Goal: Task Accomplishment & Management: Complete application form

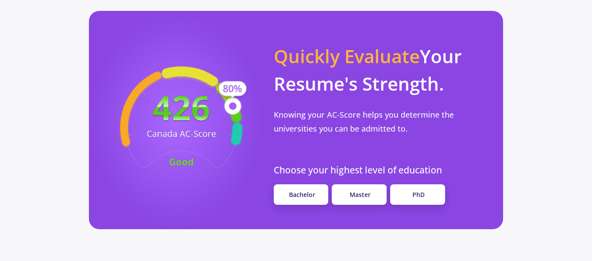
scroll to position [828, 0]
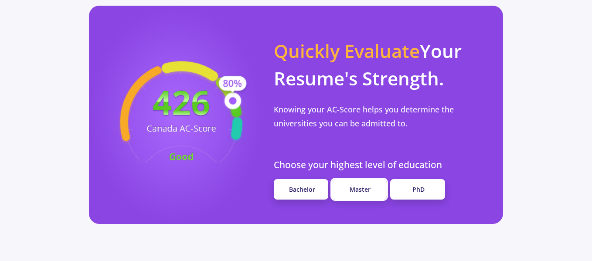
click at [370, 185] on span "Master" at bounding box center [360, 189] width 21 height 8
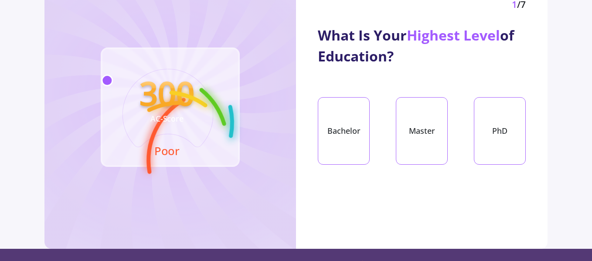
scroll to position [87, 0]
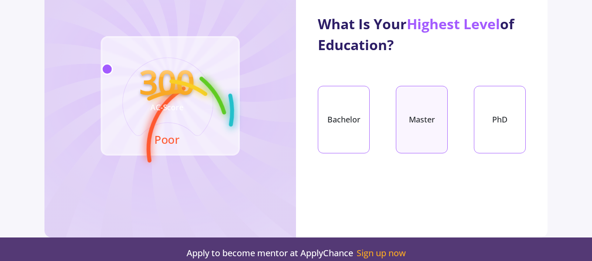
click at [404, 109] on div "Master" at bounding box center [422, 120] width 52 height 68
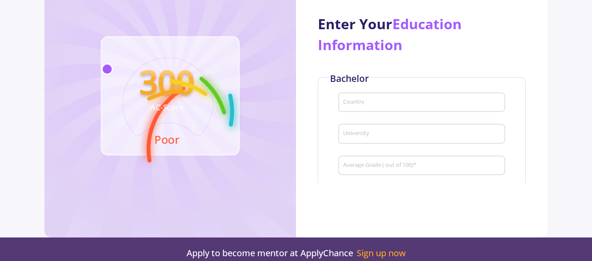
click at [381, 98] on div "Country" at bounding box center [422, 100] width 159 height 23
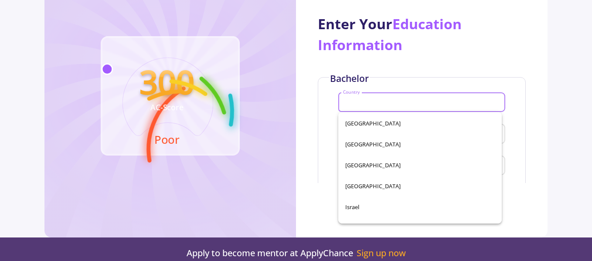
scroll to position [1788, 0]
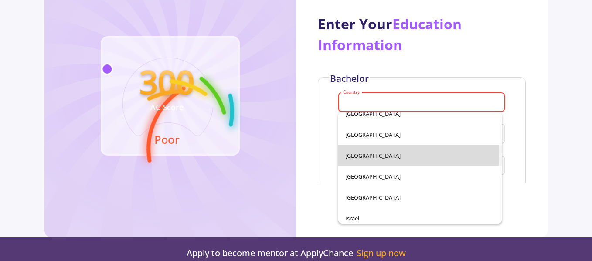
click at [351, 152] on span "[GEOGRAPHIC_DATA]" at bounding box center [420, 155] width 150 height 21
type input "[GEOGRAPHIC_DATA]"
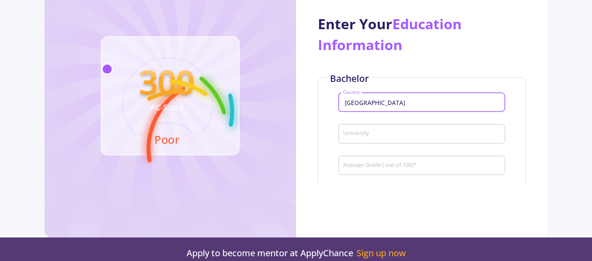
click at [361, 136] on input "University" at bounding box center [423, 134] width 161 height 8
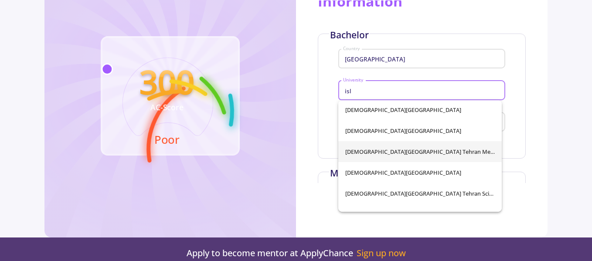
scroll to position [4892, 0]
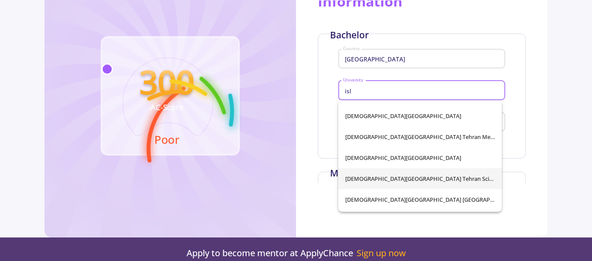
click at [402, 184] on span "[DEMOGRAPHIC_DATA][GEOGRAPHIC_DATA] Tehran Science &amp; Research Branch" at bounding box center [420, 178] width 150 height 21
type input "[DEMOGRAPHIC_DATA][GEOGRAPHIC_DATA] Tehran Science &amp; Research Branch"
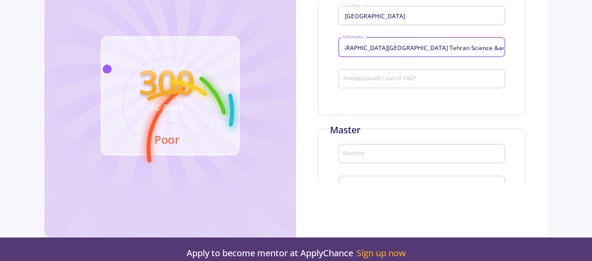
scroll to position [87, 0]
click at [408, 79] on input "Average Grade ( out of 100) *" at bounding box center [423, 79] width 161 height 8
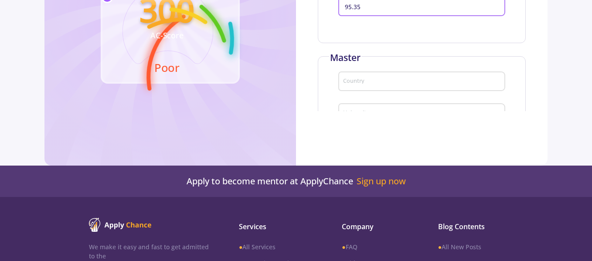
scroll to position [174, 0]
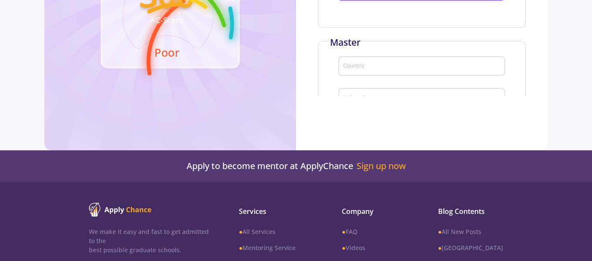
type input "95.35"
click at [364, 67] on input "Country" at bounding box center [423, 67] width 161 height 8
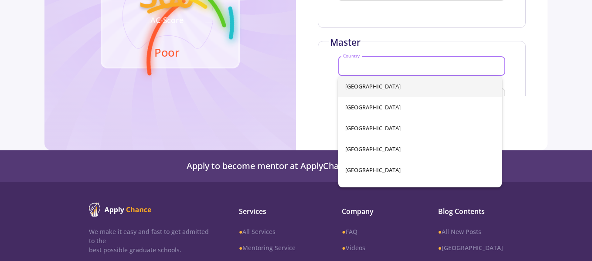
type input "[GEOGRAPHIC_DATA]"
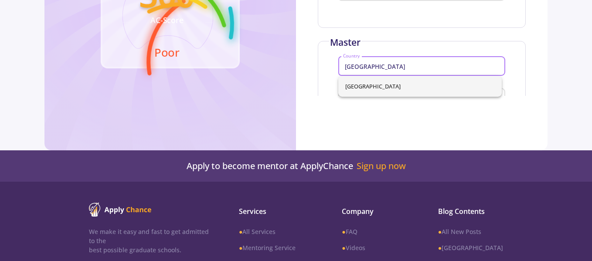
click at [391, 83] on span "[GEOGRAPHIC_DATA]" at bounding box center [420, 86] width 150 height 21
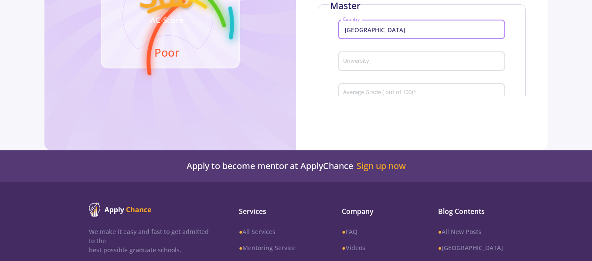
scroll to position [132, 0]
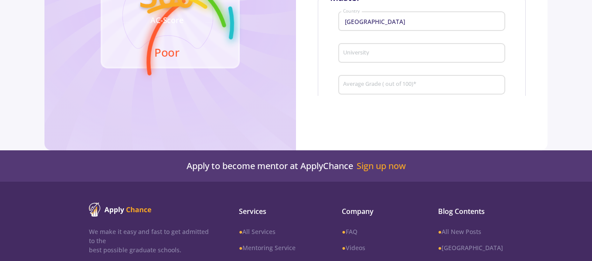
click at [429, 35] on div "Italy Country" at bounding box center [421, 24] width 167 height 29
click at [416, 50] on input "University" at bounding box center [423, 54] width 161 height 8
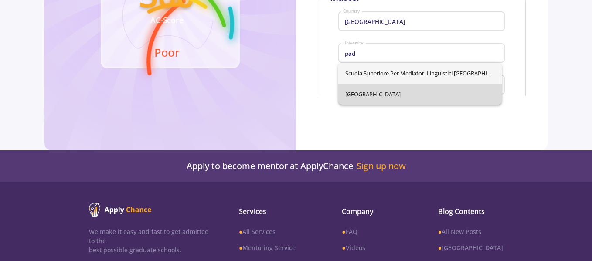
click at [392, 94] on span "[GEOGRAPHIC_DATA]" at bounding box center [420, 94] width 150 height 21
type input "[GEOGRAPHIC_DATA]"
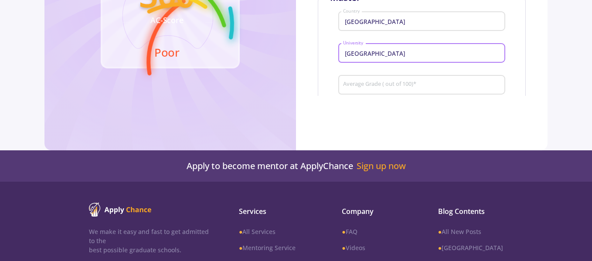
click at [542, 46] on div "Enter Your Education Information Bachelor Iran Country [DEMOGRAPHIC_DATA][GEOGR…" at bounding box center [422, 4] width 252 height 183
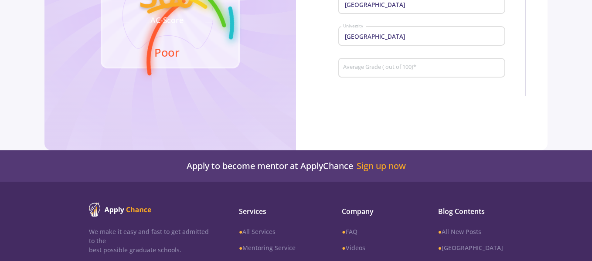
scroll to position [150, 0]
click at [416, 63] on div "Average Grade ( out of 100) *" at bounding box center [422, 65] width 159 height 23
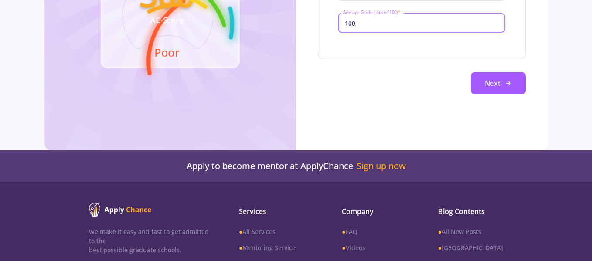
scroll to position [205, 0]
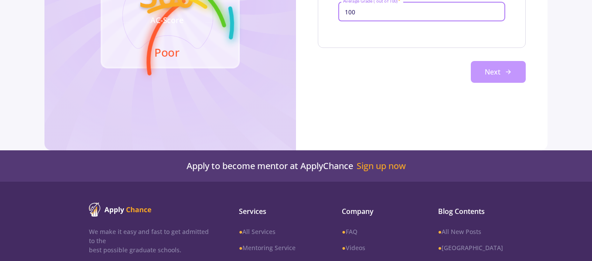
type input "100"
click at [492, 67] on button "Next" at bounding box center [498, 72] width 55 height 22
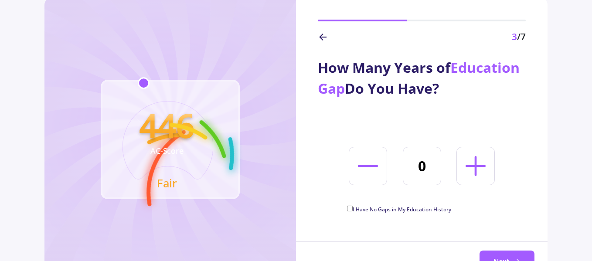
scroll to position [87, 0]
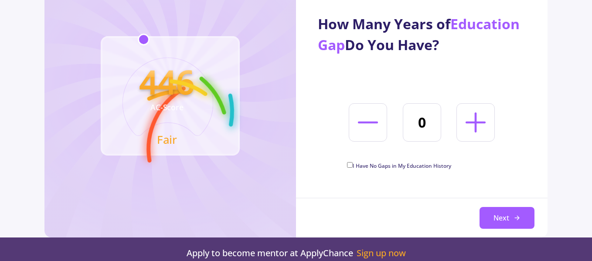
click at [352, 161] on label "I Have No Gaps in My Education History" at bounding box center [399, 165] width 104 height 10
click at [352, 162] on input "I Have No Gaps in My Education History" at bounding box center [350, 165] width 6 height 6
checkbox input "true"
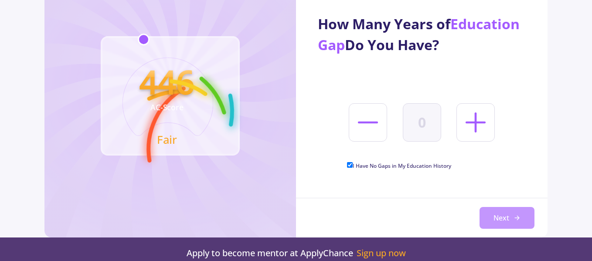
click at [495, 208] on button "Next" at bounding box center [507, 218] width 55 height 22
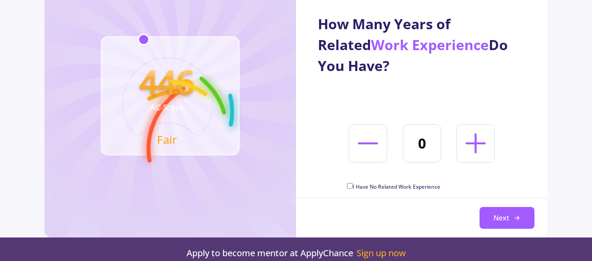
click at [470, 133] on icon at bounding box center [476, 143] width 32 height 32
type input "3"
click at [495, 220] on button "Next" at bounding box center [507, 218] width 55 height 22
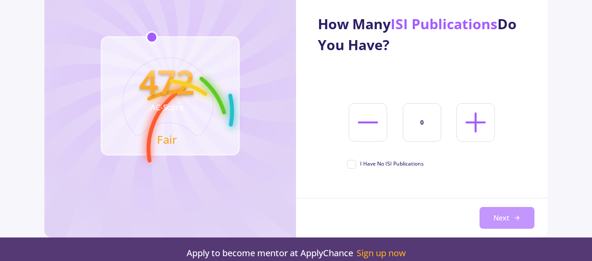
click at [496, 214] on button "Next" at bounding box center [507, 218] width 55 height 22
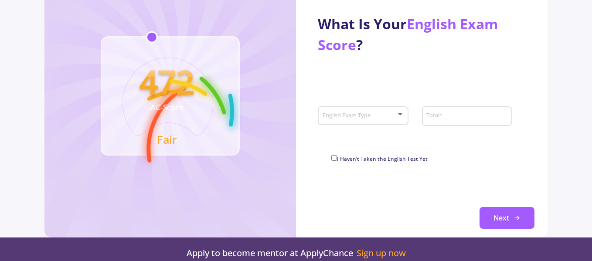
click at [404, 115] on div "English Exam Type" at bounding box center [363, 114] width 91 height 22
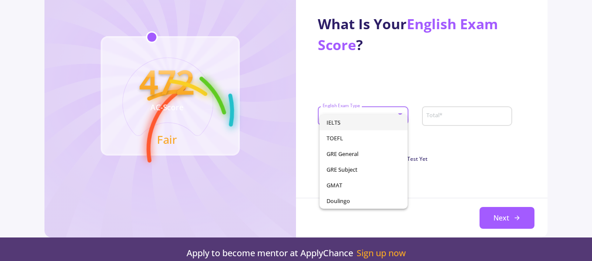
click at [380, 118] on span "IELTS" at bounding box center [364, 123] width 74 height 16
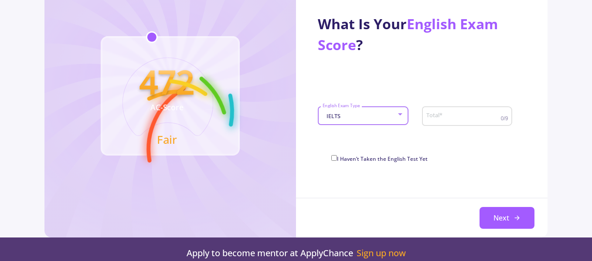
click at [460, 118] on input "Total *" at bounding box center [464, 116] width 77 height 8
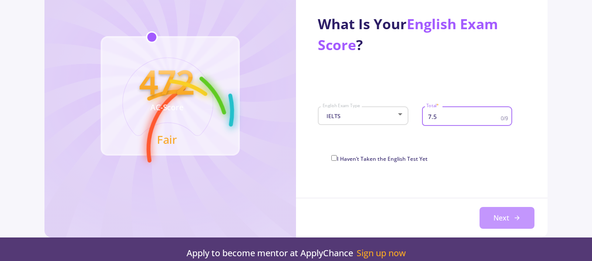
type input "7.5"
click at [503, 215] on button "Next" at bounding box center [507, 218] width 55 height 22
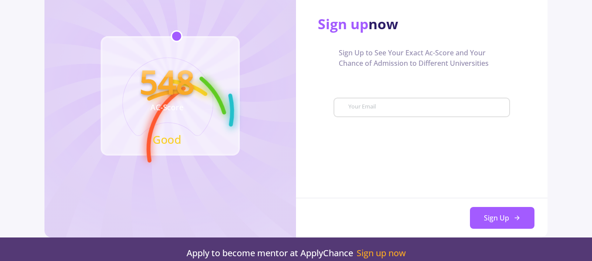
click at [441, 109] on input "Your Email" at bounding box center [428, 108] width 160 height 8
type input "[EMAIL_ADDRESS][DOMAIN_NAME]"
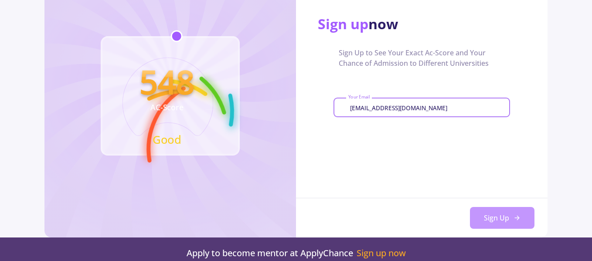
click at [491, 215] on button "Sign Up" at bounding box center [502, 218] width 65 height 22
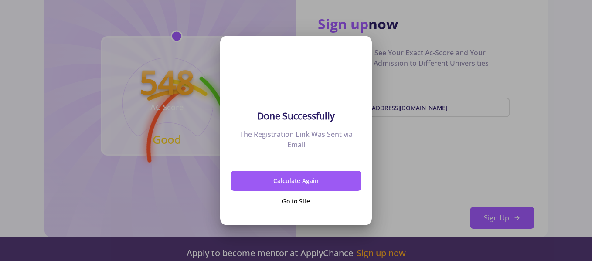
scroll to position [0, 0]
click at [300, 200] on button "Go to Site" at bounding box center [296, 201] width 131 height 20
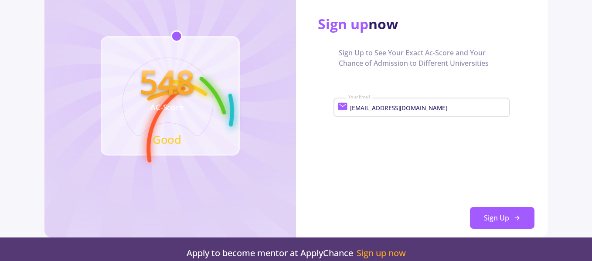
scroll to position [147, 0]
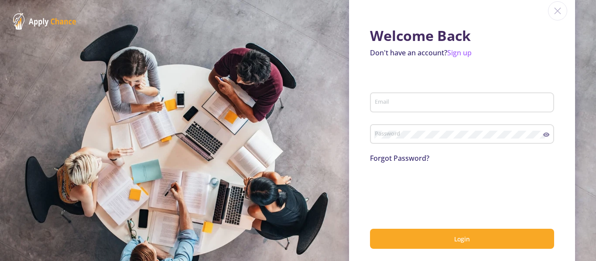
scroll to position [27, 0]
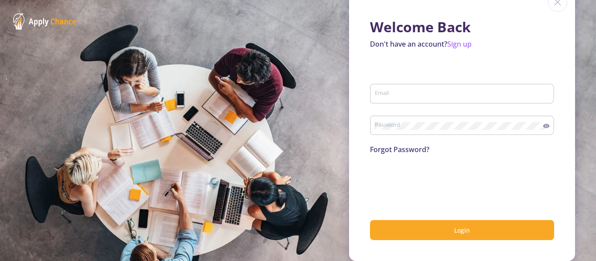
click at [386, 93] on input "Email" at bounding box center [463, 94] width 178 height 8
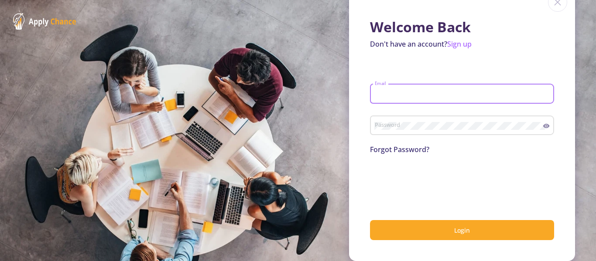
type input "[EMAIL_ADDRESS][DOMAIN_NAME]"
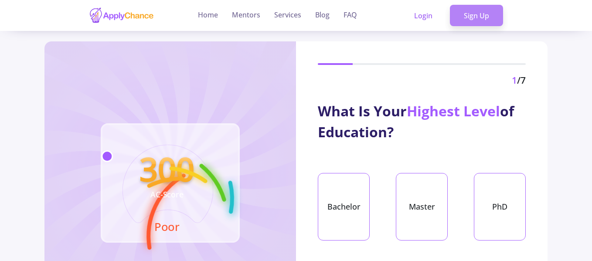
click at [480, 23] on link "Sign Up" at bounding box center [476, 16] width 53 height 22
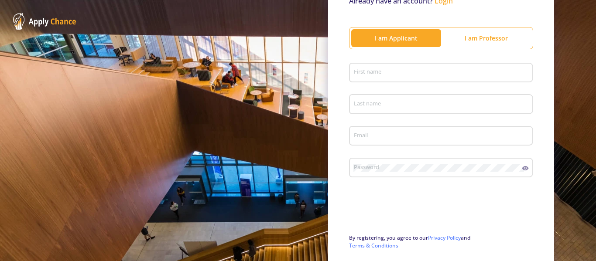
scroll to position [87, 0]
click at [413, 78] on div "First name" at bounding box center [441, 70] width 176 height 23
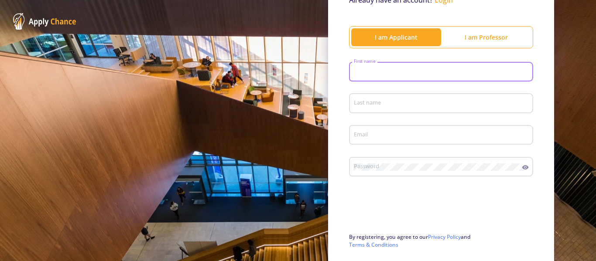
click at [379, 67] on div "First name" at bounding box center [441, 70] width 176 height 23
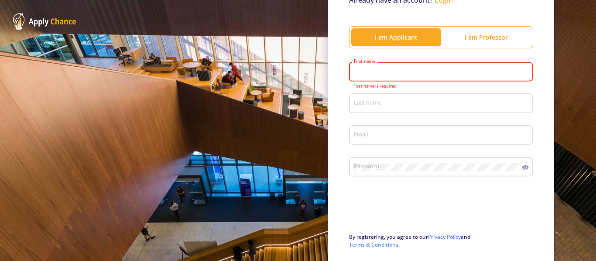
click at [373, 73] on input "First name" at bounding box center [442, 72] width 178 height 8
type input "Nazanin"
type input "Anbarestani"
type input "[EMAIL_ADDRESS][DOMAIN_NAME]"
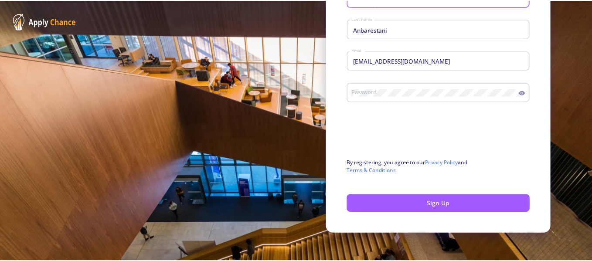
scroll to position [165, 0]
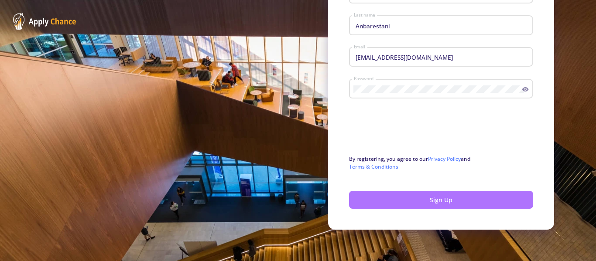
click at [410, 194] on button "Sign Up" at bounding box center [441, 200] width 184 height 18
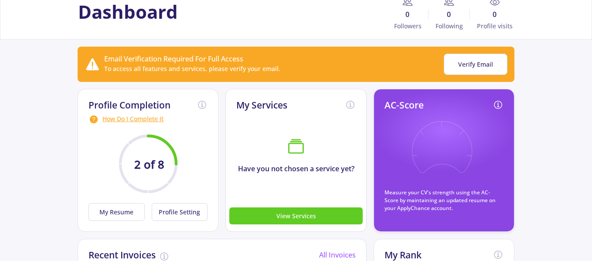
scroll to position [87, 0]
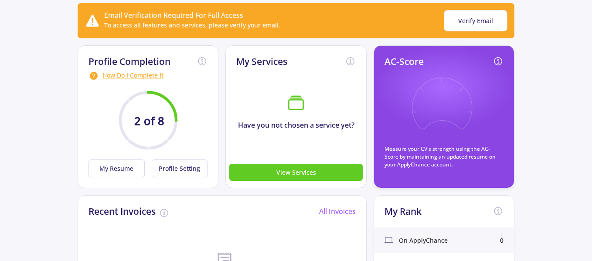
click at [456, 108] on icon at bounding box center [442, 110] width 64 height 64
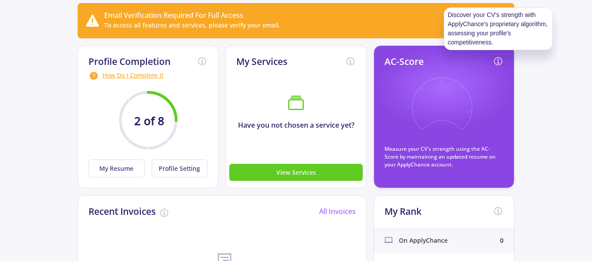
click at [502, 60] on icon at bounding box center [497, 61] width 7 height 7
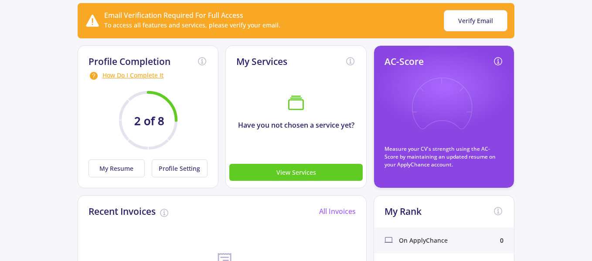
click at [425, 105] on icon at bounding box center [442, 110] width 64 height 64
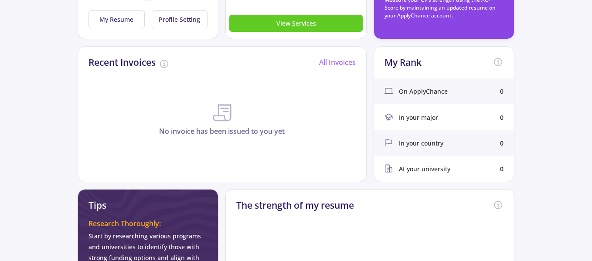
scroll to position [218, 0]
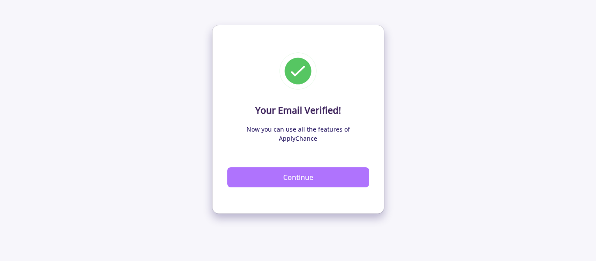
click at [307, 167] on button "Continue" at bounding box center [298, 177] width 142 height 20
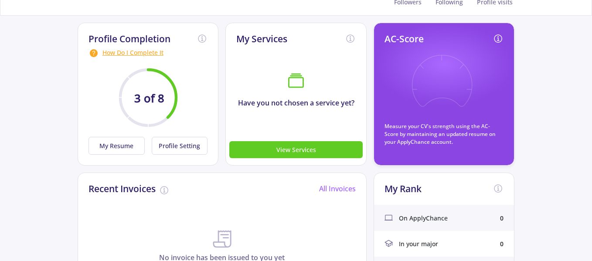
scroll to position [87, 0]
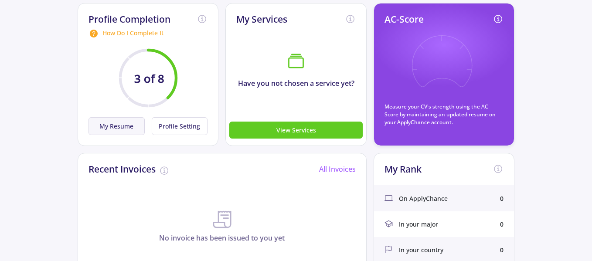
click at [110, 122] on button "My Resume" at bounding box center [117, 126] width 56 height 18
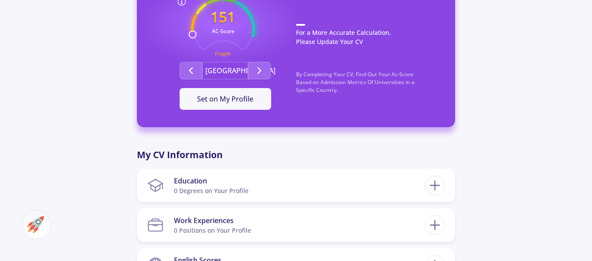
scroll to position [262, 0]
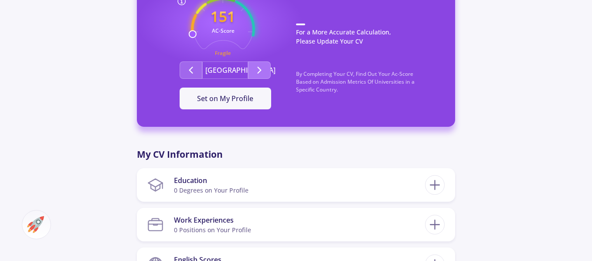
click at [268, 66] on button "Second group" at bounding box center [259, 69] width 23 height 17
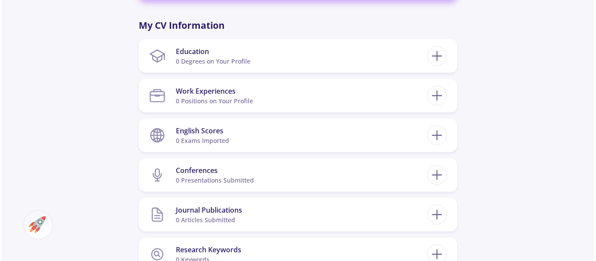
scroll to position [349, 0]
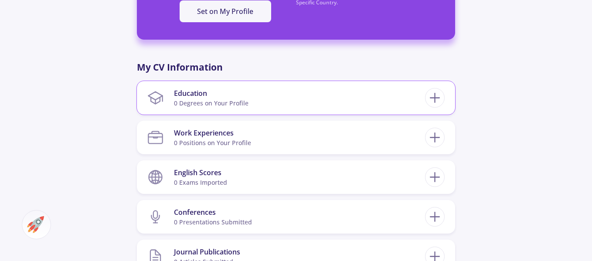
click at [227, 88] on div "Education" at bounding box center [211, 93] width 75 height 10
click at [431, 97] on icon at bounding box center [435, 98] width 16 height 16
checkbox input "false"
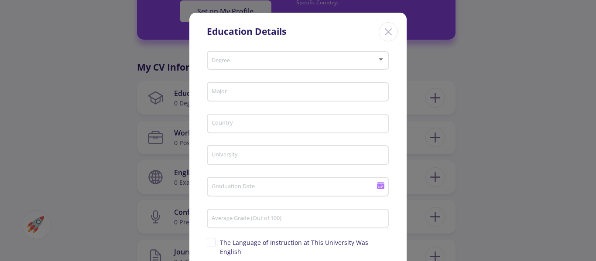
click at [286, 64] on div at bounding box center [294, 61] width 166 height 7
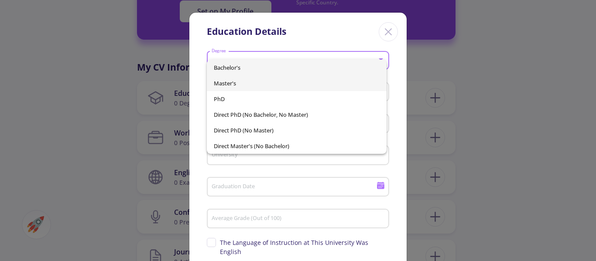
click at [256, 85] on span "Master's" at bounding box center [297, 83] width 166 height 16
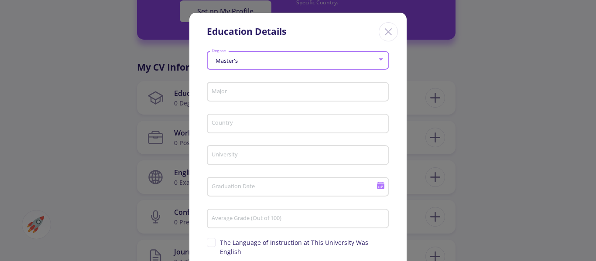
click at [254, 92] on input "Major" at bounding box center [299, 93] width 176 height 8
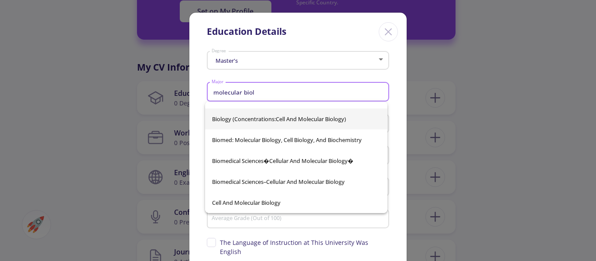
scroll to position [119, 0]
click at [368, 91] on input "molecular biology" at bounding box center [299, 93] width 176 height 8
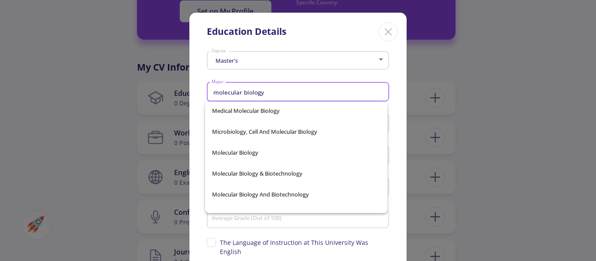
scroll to position [293, 0]
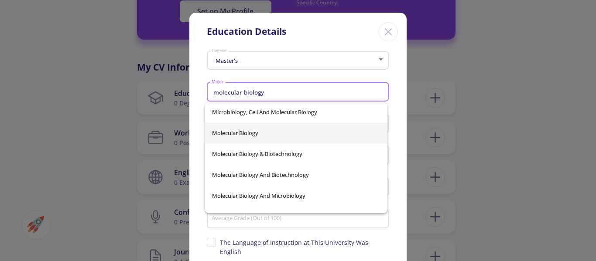
click at [237, 133] on span "Molecular Biology" at bounding box center [296, 133] width 168 height 21
type input "Molecular Biology"
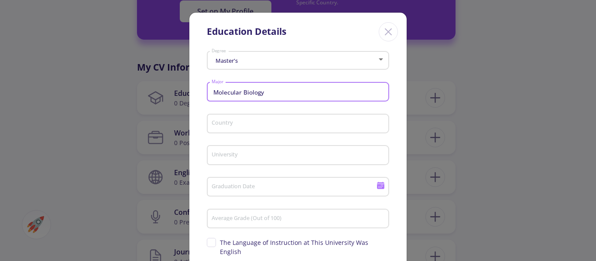
click at [239, 123] on input "Country" at bounding box center [299, 124] width 176 height 8
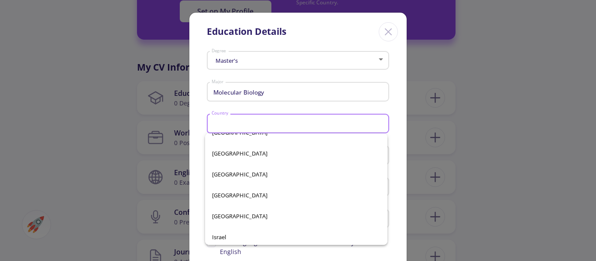
scroll to position [1831, 0]
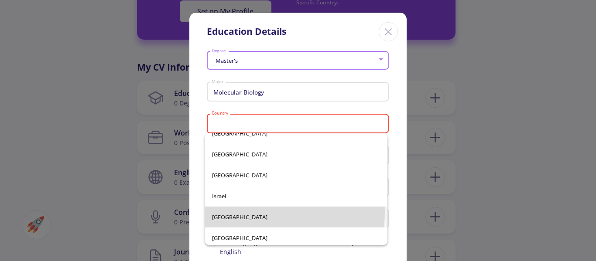
click at [221, 211] on span "[GEOGRAPHIC_DATA]" at bounding box center [296, 217] width 168 height 21
type input "[GEOGRAPHIC_DATA]"
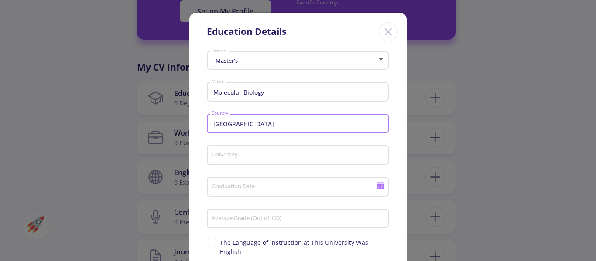
click at [233, 156] on input "University" at bounding box center [299, 156] width 176 height 8
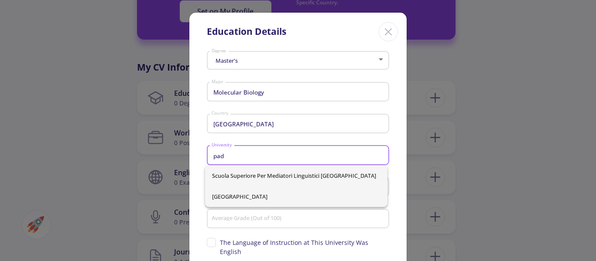
click at [237, 192] on span "[GEOGRAPHIC_DATA]" at bounding box center [296, 196] width 168 height 21
type input "[GEOGRAPHIC_DATA]"
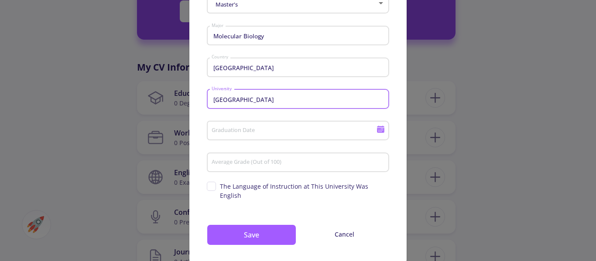
scroll to position [65, 0]
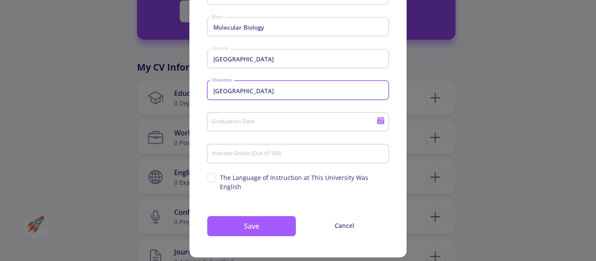
click at [248, 121] on input "Graduation Date" at bounding box center [295, 123] width 168 height 8
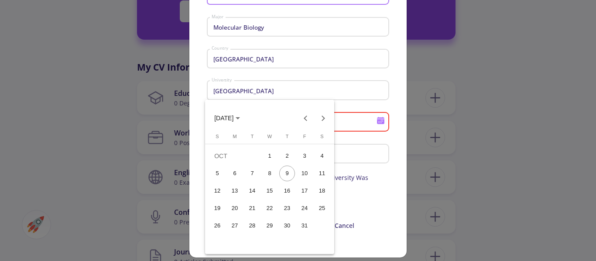
scroll to position [0, 0]
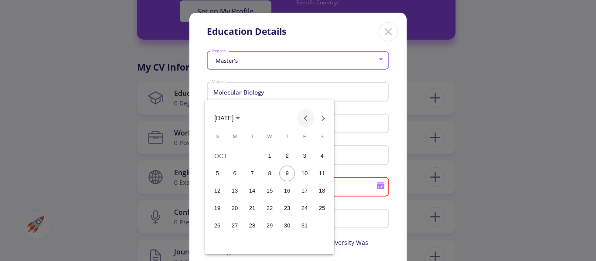
click at [308, 118] on button "Previous month" at bounding box center [305, 117] width 17 height 17
click at [303, 206] on div "19" at bounding box center [304, 209] width 16 height 16
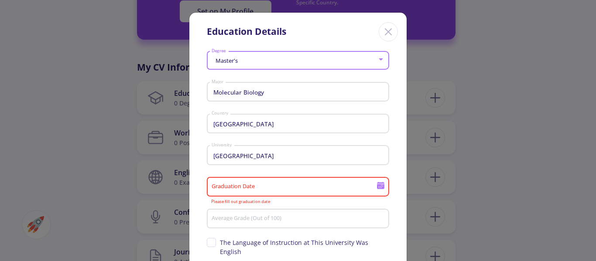
type input "9/19/2025"
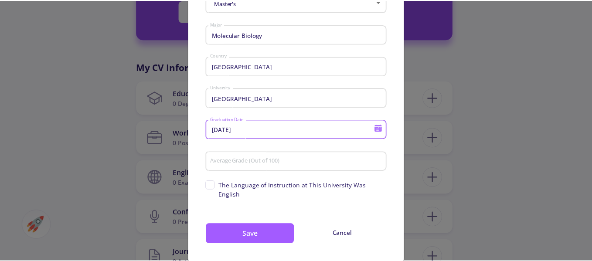
scroll to position [65, 0]
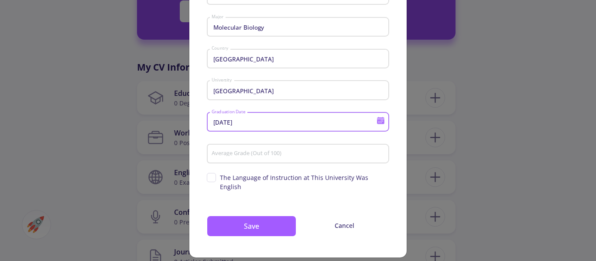
click at [227, 156] on input "Average Grade (Out of 100)" at bounding box center [299, 154] width 176 height 8
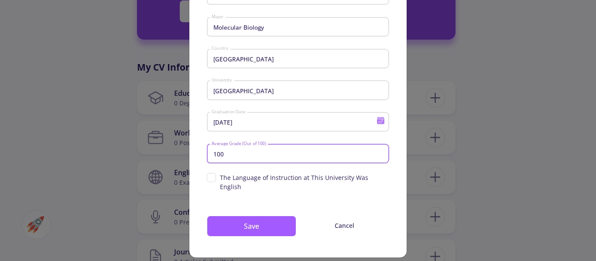
type input "100"
click at [214, 177] on span "The Language of Instruction at This University Was English" at bounding box center [298, 182] width 182 height 18
click at [212, 177] on input "The Language of Instruction at This University Was English" at bounding box center [210, 176] width 6 height 6
checkbox input "true"
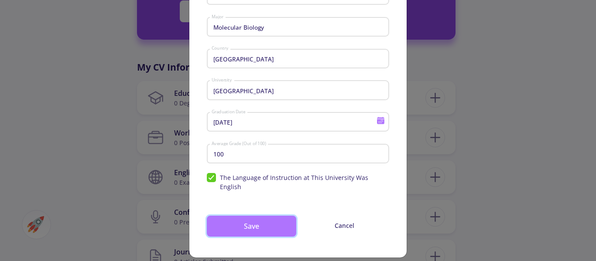
click at [269, 216] on button "Save" at bounding box center [251, 226] width 89 height 21
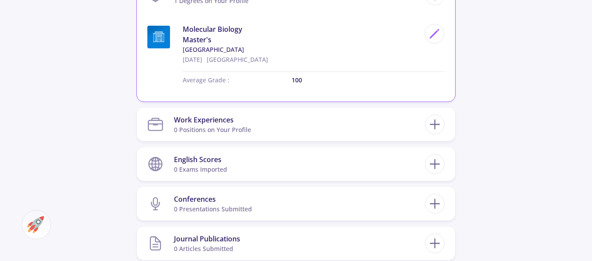
scroll to position [436, 0]
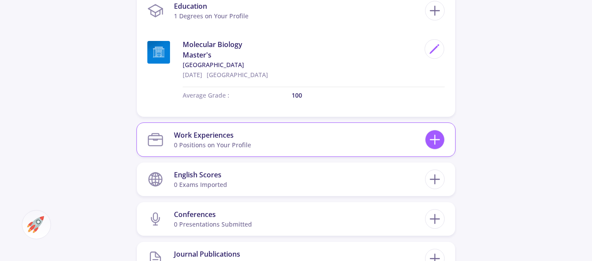
click at [432, 140] on icon at bounding box center [435, 140] width 16 height 16
checkbox input "false"
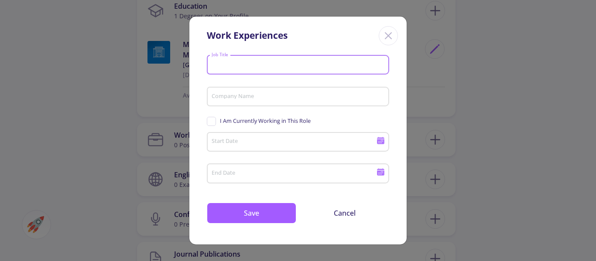
click at [265, 62] on input "Job Title" at bounding box center [299, 65] width 176 height 8
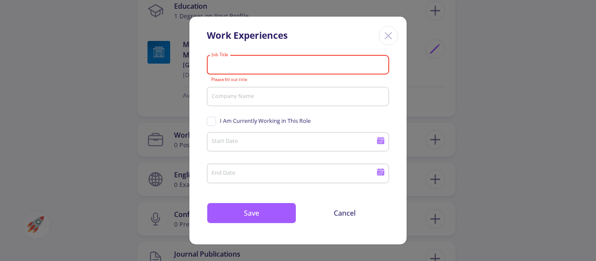
paste input "honored to contribute to"
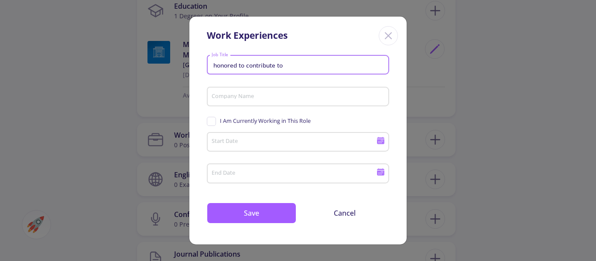
click at [248, 97] on input "Company Name" at bounding box center [299, 97] width 176 height 8
click at [268, 69] on input "honored to contribute to" at bounding box center [299, 65] width 176 height 8
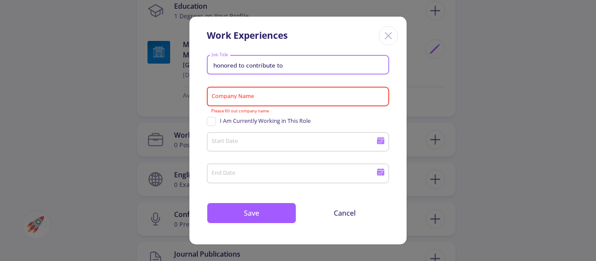
click at [268, 69] on input "honored to contribute to" at bounding box center [299, 65] width 176 height 8
paste input "Research Intern"
type input "Research Intern"
click at [281, 101] on input "Company Name" at bounding box center [299, 97] width 176 height 8
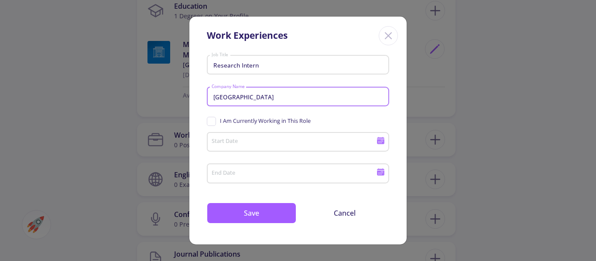
type input "Karolinska Institute"
click at [215, 122] on span "I Am Currently Working in This Role" at bounding box center [259, 121] width 104 height 8
click at [212, 122] on input "I Am Currently Working in This Role" at bounding box center [210, 120] width 6 height 6
checkbox input "true"
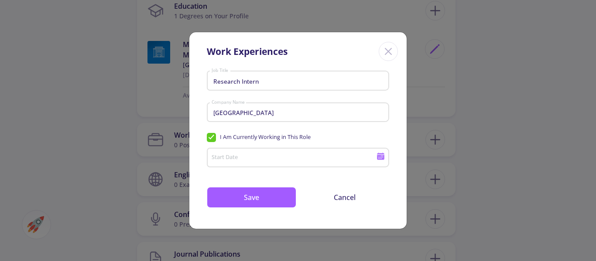
click at [379, 158] on icon at bounding box center [380, 157] width 7 height 5
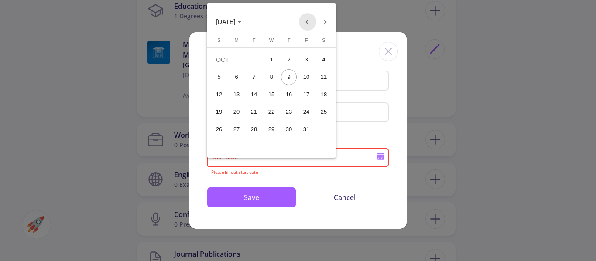
click at [306, 20] on button "Previous month" at bounding box center [307, 21] width 17 height 17
click at [242, 21] on span "SEP 2025" at bounding box center [229, 21] width 26 height 7
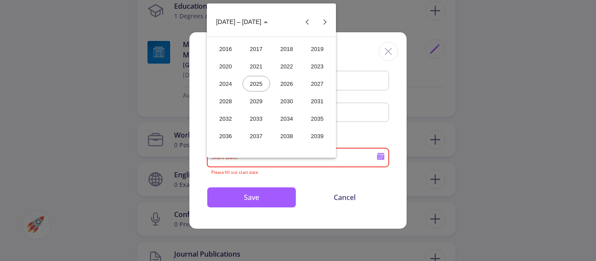
click at [220, 85] on div "2024" at bounding box center [225, 84] width 27 height 16
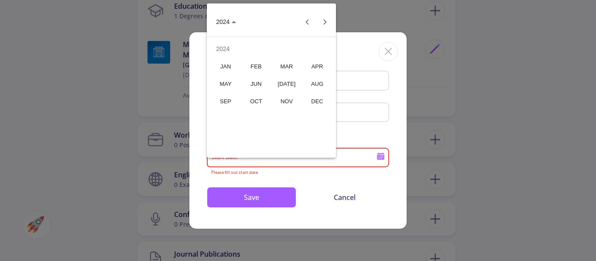
click at [258, 101] on div "OCT" at bounding box center [255, 101] width 27 height 16
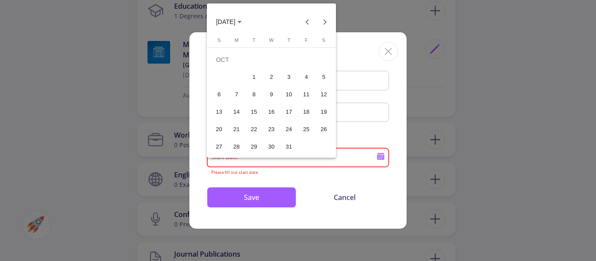
click at [284, 95] on div "10" at bounding box center [289, 95] width 16 height 16
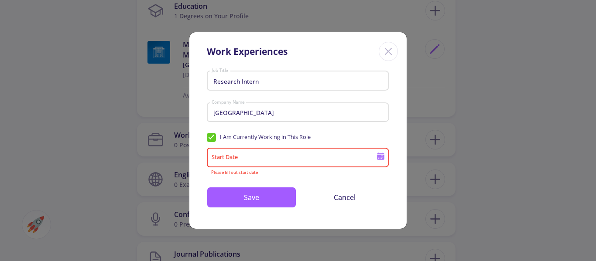
type input "10/10/2024"
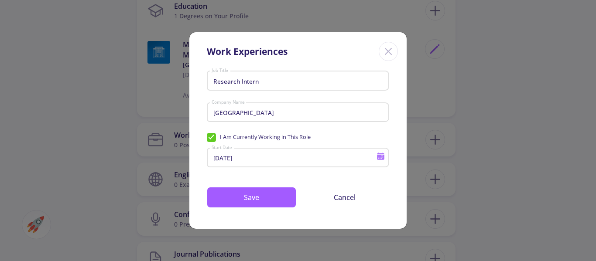
click at [214, 139] on span "I Am Currently Working in This Role" at bounding box center [259, 137] width 104 height 8
click at [212, 139] on input "I Am Currently Working in This Role" at bounding box center [210, 136] width 6 height 6
checkbox input "false"
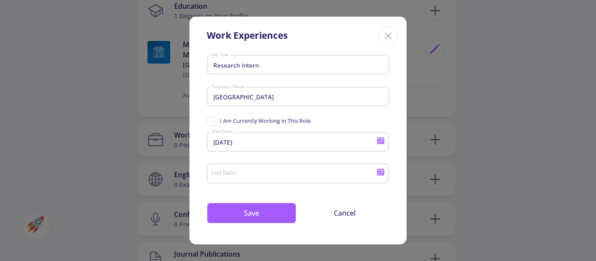
click at [380, 173] on icon at bounding box center [380, 172] width 8 height 8
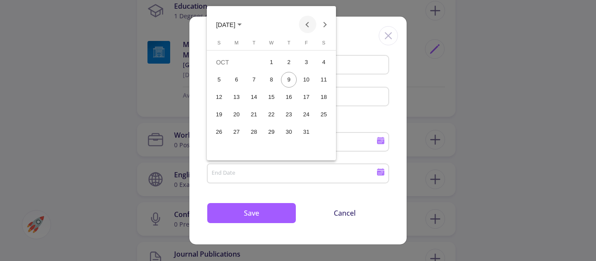
click at [307, 29] on button "Previous month" at bounding box center [307, 24] width 17 height 17
click at [249, 98] on div "10" at bounding box center [254, 97] width 16 height 16
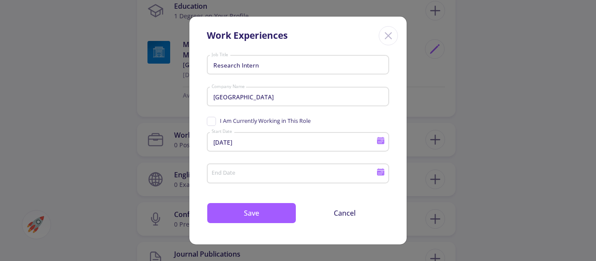
type input "6/10/2025"
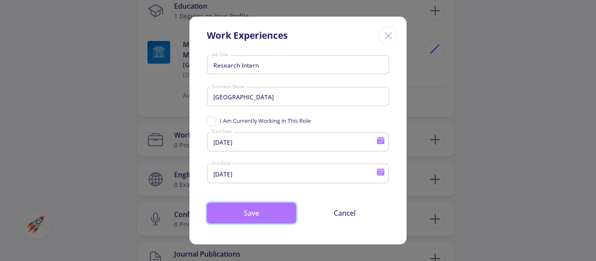
click at [261, 215] on button "Save" at bounding box center [251, 213] width 89 height 21
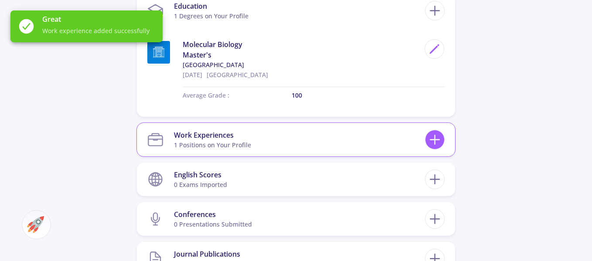
click at [432, 142] on icon at bounding box center [435, 140] width 16 height 16
checkbox input "false"
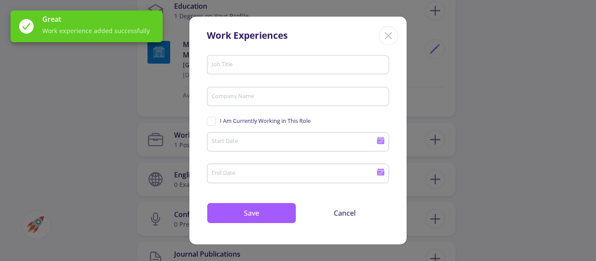
click at [313, 63] on input "Job Title" at bounding box center [299, 65] width 176 height 8
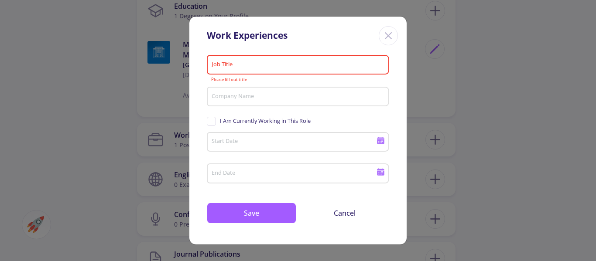
drag, startPoint x: 250, startPoint y: 70, endPoint x: 235, endPoint y: 63, distance: 17.4
click at [235, 63] on input "Job Title" at bounding box center [299, 65] width 176 height 8
paste input "Research Assistant"
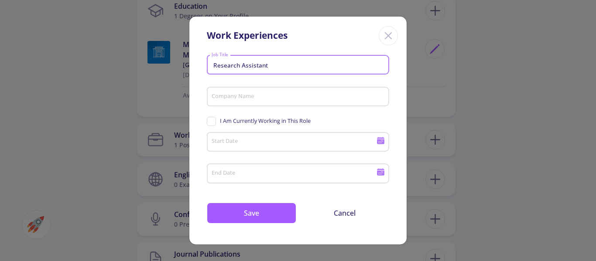
type input "Research Assistant"
click at [252, 94] on input "Company Name" at bounding box center [299, 97] width 176 height 8
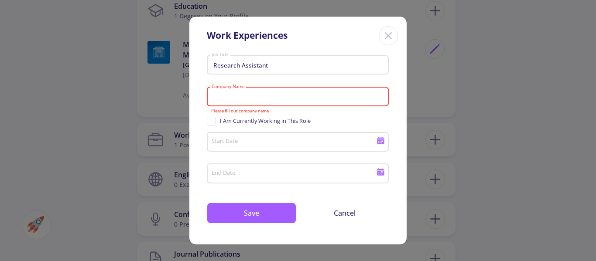
paste input "Rajaie Cardiovascular Med"
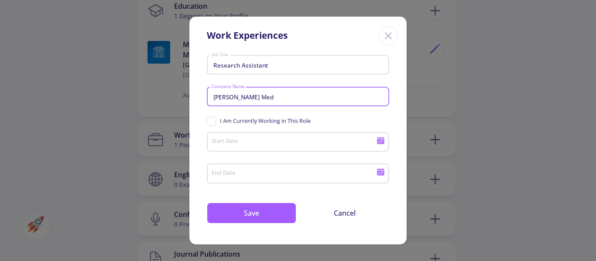
type input "Rajaie Cardiovascular Med"
click at [379, 142] on icon at bounding box center [380, 141] width 7 height 5
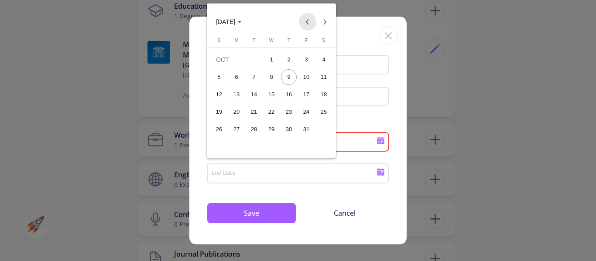
click at [308, 25] on button "Previous month" at bounding box center [307, 21] width 17 height 17
click at [242, 23] on span "AUG 2025" at bounding box center [229, 21] width 26 height 7
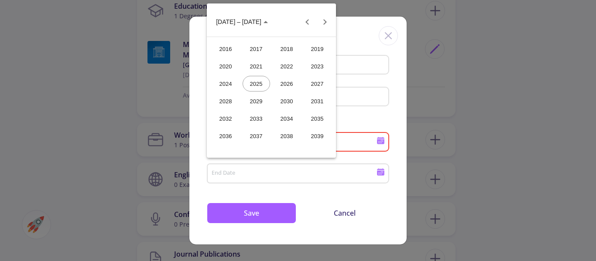
click at [287, 48] on div "2018" at bounding box center [286, 49] width 27 height 16
click at [284, 67] on div "MAR" at bounding box center [286, 66] width 27 height 16
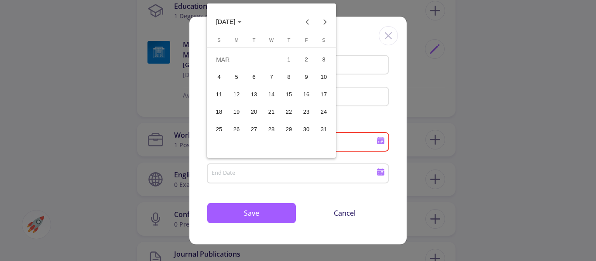
click at [292, 110] on div "22" at bounding box center [289, 112] width 16 height 16
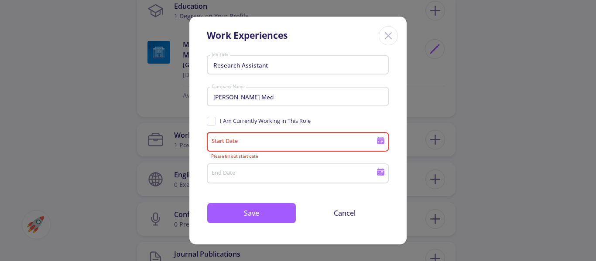
type input "3/22/2018"
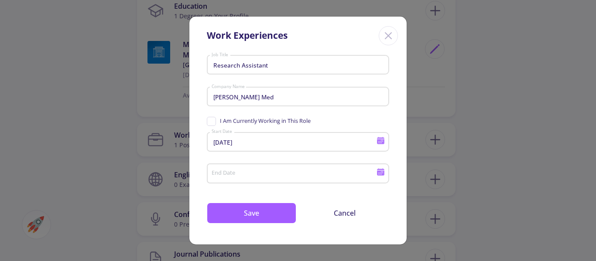
click at [382, 174] on icon at bounding box center [380, 173] width 7 height 5
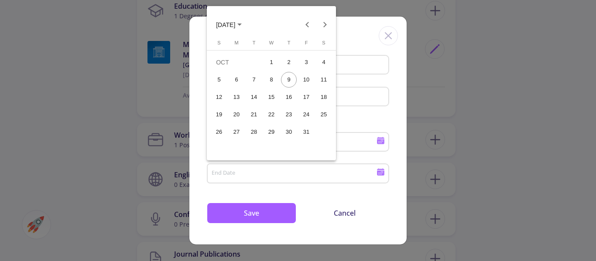
click at [249, 25] on button "OCT 2025" at bounding box center [229, 24] width 40 height 17
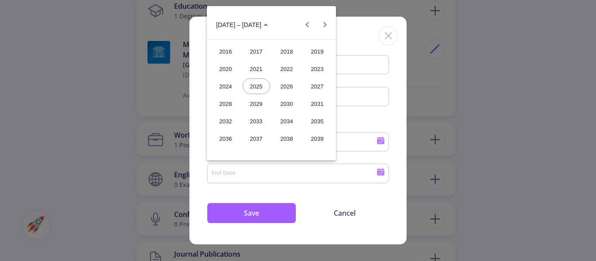
click at [253, 69] on div "2021" at bounding box center [255, 69] width 27 height 16
click at [287, 72] on div "MAR" at bounding box center [286, 69] width 27 height 16
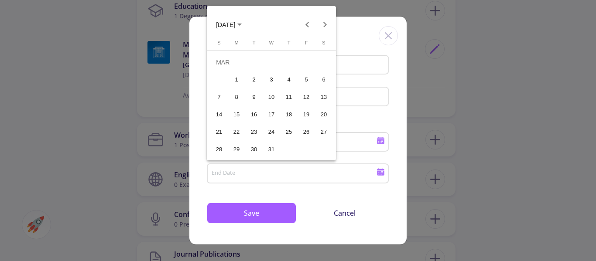
click at [271, 143] on div "31" at bounding box center [271, 150] width 16 height 16
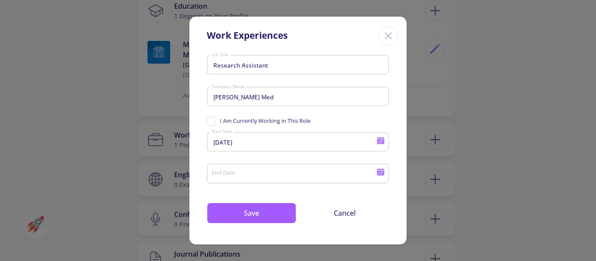
type input "3/31/2021"
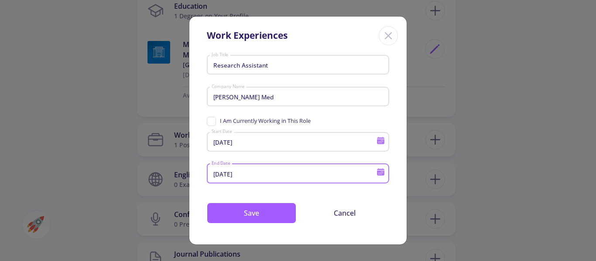
click at [232, 145] on input "3/22/2018" at bounding box center [295, 143] width 168 height 8
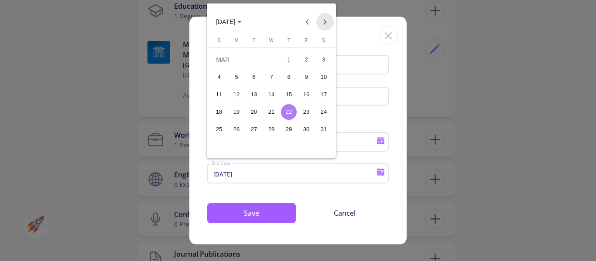
click at [325, 23] on button "Next month" at bounding box center [324, 21] width 17 height 17
click at [325, 24] on button "Next month" at bounding box center [324, 21] width 17 height 17
click at [235, 78] on div "4" at bounding box center [236, 77] width 16 height 16
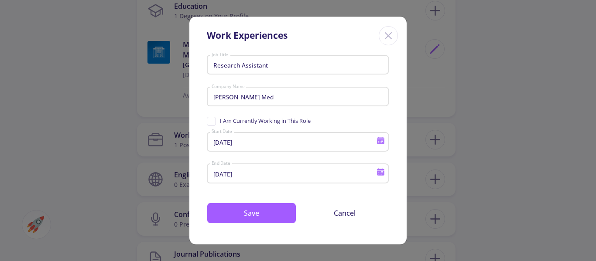
type input "6/4/2018"
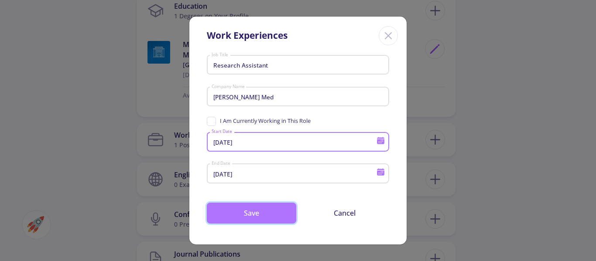
click at [270, 217] on button "Save" at bounding box center [251, 213] width 89 height 21
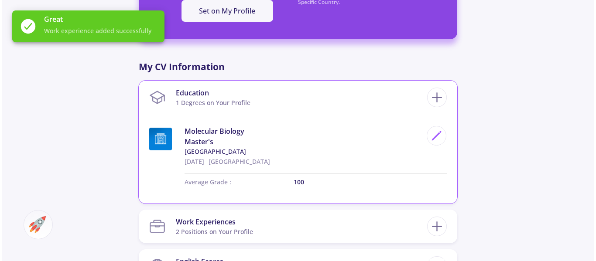
scroll to position [349, 0]
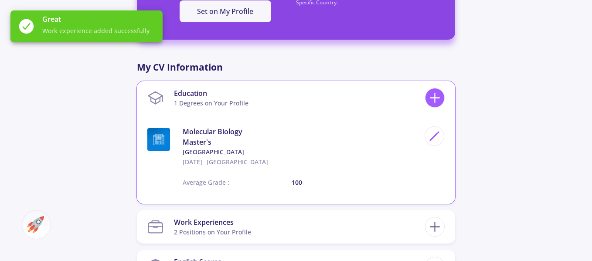
click at [433, 101] on icon at bounding box center [435, 98] width 16 height 16
checkbox input "false"
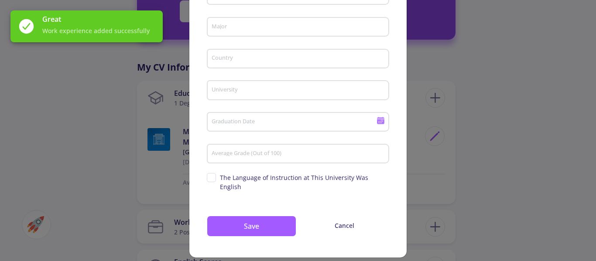
scroll to position [0, 0]
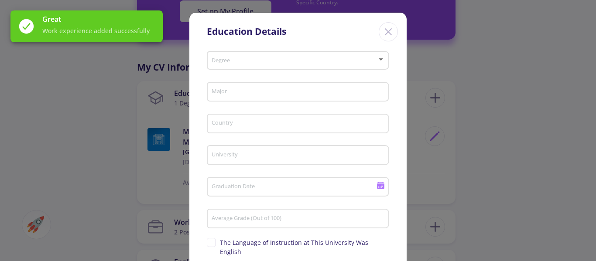
click at [288, 66] on div "Degree" at bounding box center [298, 59] width 174 height 22
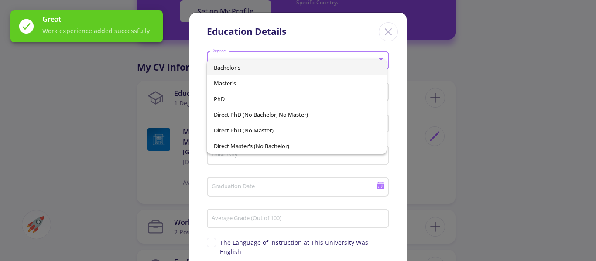
click at [277, 68] on span "Bachelor's" at bounding box center [297, 68] width 166 height 16
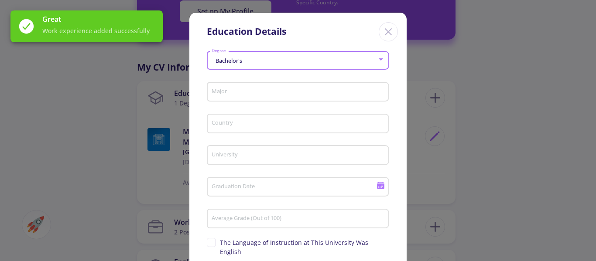
click at [257, 89] on input "Major" at bounding box center [299, 93] width 176 height 8
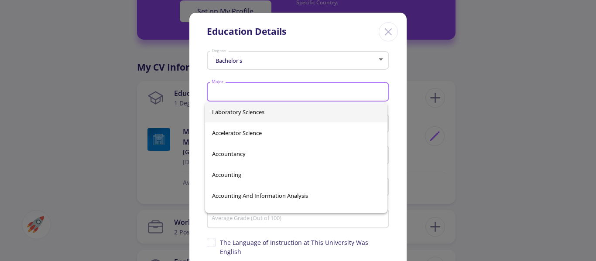
click at [255, 90] on input "Major" at bounding box center [299, 93] width 176 height 8
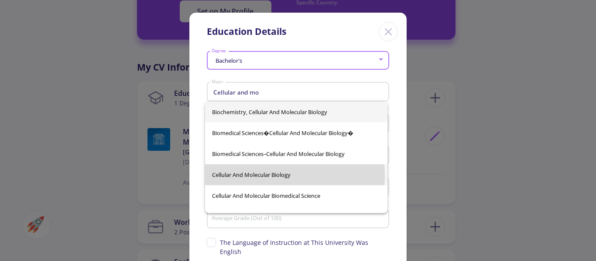
click at [281, 176] on span "cellular and molecular biology" at bounding box center [296, 174] width 168 height 21
type input "cellular and molecular biology"
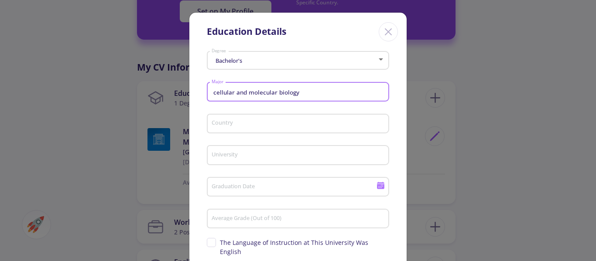
click at [269, 121] on input "Country" at bounding box center [299, 124] width 176 height 8
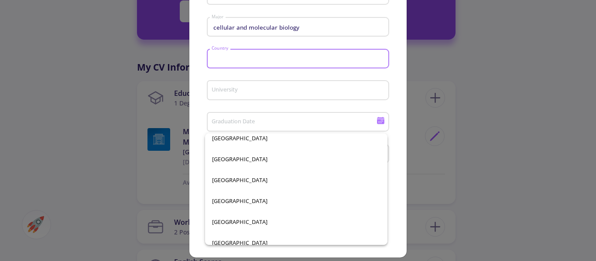
scroll to position [1744, 0]
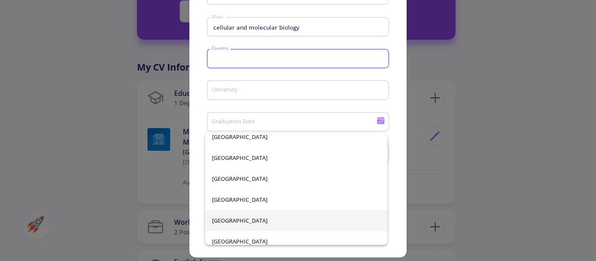
click at [217, 221] on span "[GEOGRAPHIC_DATA]" at bounding box center [296, 220] width 168 height 21
type input "[GEOGRAPHIC_DATA]"
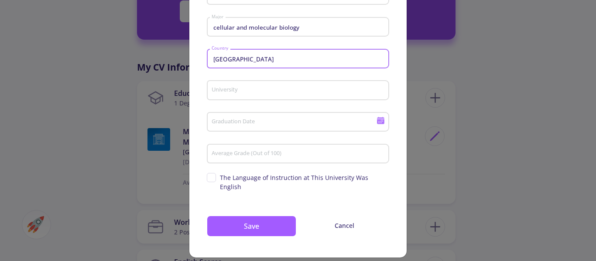
scroll to position [0, 0]
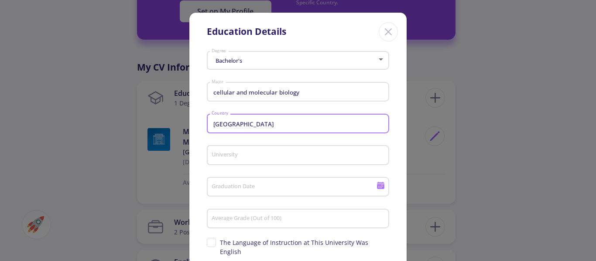
click at [232, 158] on input "University" at bounding box center [299, 156] width 176 height 8
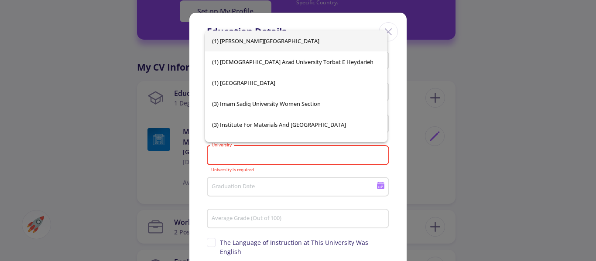
paste input "Islamic Azad University Science and Research Branch"
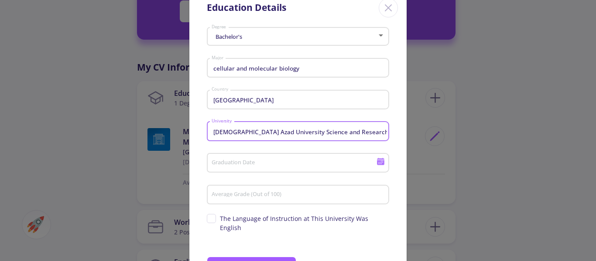
scroll to position [44, 0]
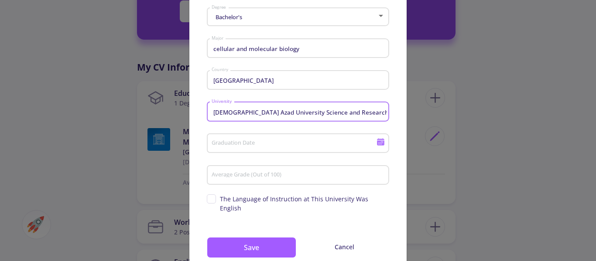
type input "Islamic Azad University Science and Research Branch"
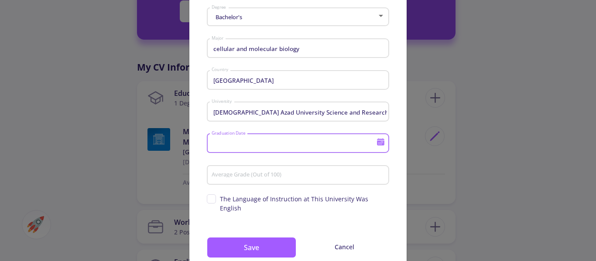
click at [270, 146] on input "Graduation Date" at bounding box center [295, 144] width 168 height 8
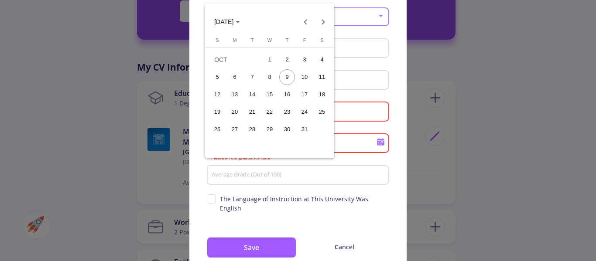
click at [357, 116] on div at bounding box center [298, 130] width 596 height 261
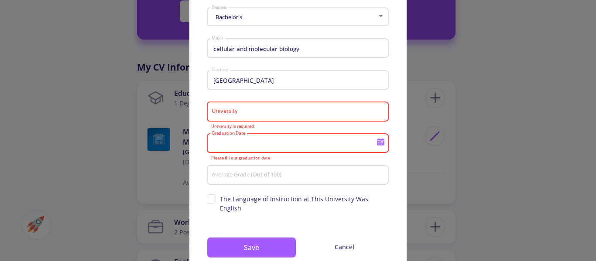
click at [334, 111] on input "University" at bounding box center [299, 112] width 176 height 8
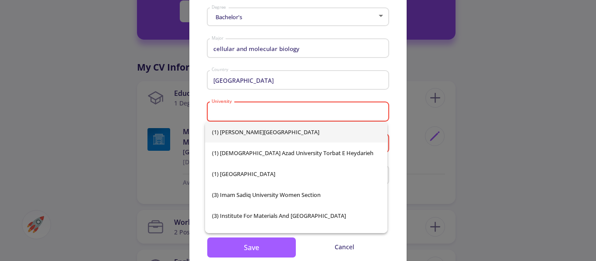
paste input "Islamic Azad University Science and Research Branch"
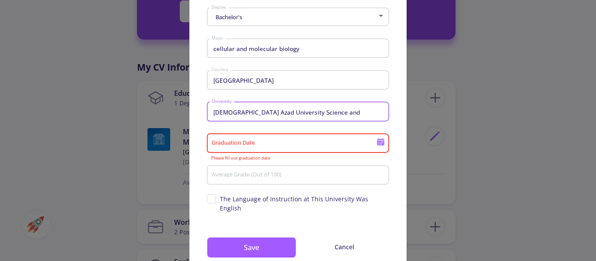
click at [358, 113] on input "Islamic Azad University Science and" at bounding box center [299, 112] width 176 height 8
click at [310, 112] on input "Islamic Azad University Science and" at bounding box center [299, 112] width 176 height 8
type input "Islamic Azad University Science"
click at [314, 108] on div "Islamic Azad University Science University" at bounding box center [298, 110] width 174 height 23
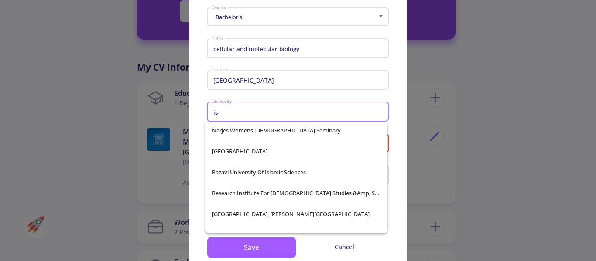
scroll to position [6327, 0]
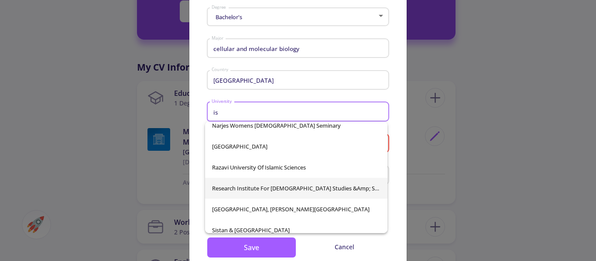
click at [331, 188] on span "Research Institute for [DEMOGRAPHIC_DATA] Studies &amp; Social Sciences Hawzah …" at bounding box center [296, 188] width 168 height 21
type input "Research Institute for [DEMOGRAPHIC_DATA] Studies &amp; Social Sciences Hawzah …"
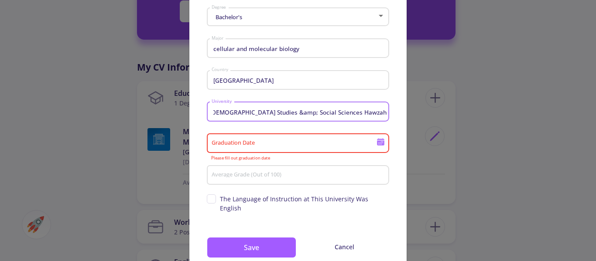
scroll to position [0, 0]
click at [378, 143] on icon at bounding box center [380, 143] width 7 height 5
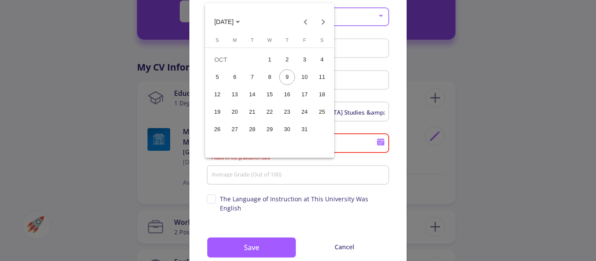
click at [233, 24] on span "OCT 2025" at bounding box center [223, 22] width 19 height 7
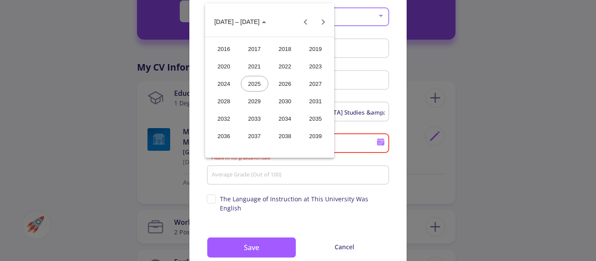
click at [223, 45] on div "2016" at bounding box center [223, 49] width 27 height 16
click at [252, 80] on div "JUN" at bounding box center [254, 84] width 27 height 16
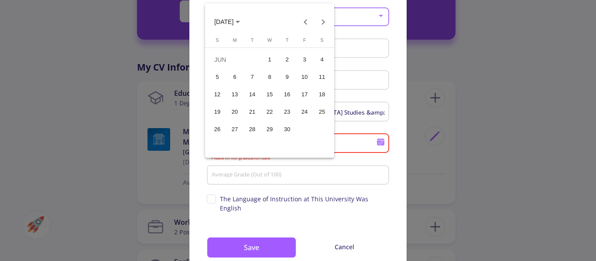
click at [232, 109] on div "20" at bounding box center [235, 112] width 16 height 16
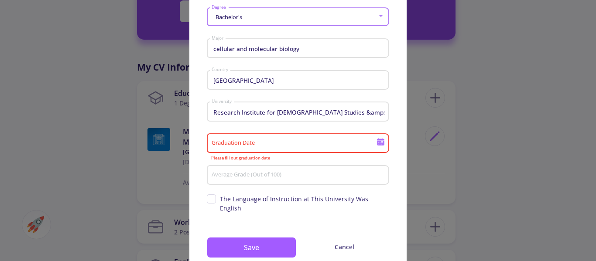
type input "6/20/2016"
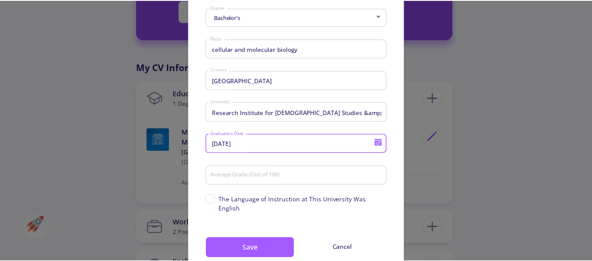
scroll to position [65, 0]
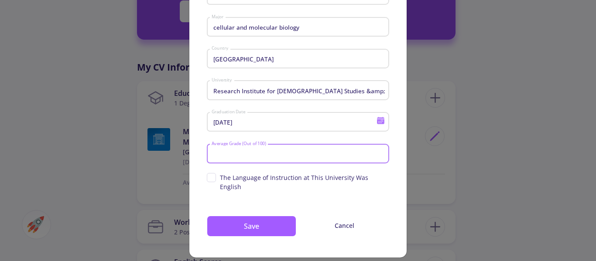
click at [254, 156] on input "Average Grade (Out of 100)" at bounding box center [299, 154] width 176 height 8
type input "95.3"
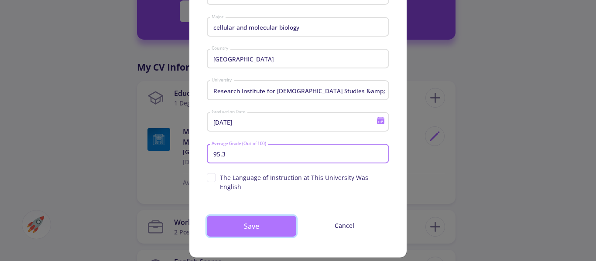
click at [269, 216] on button "Save" at bounding box center [251, 226] width 89 height 21
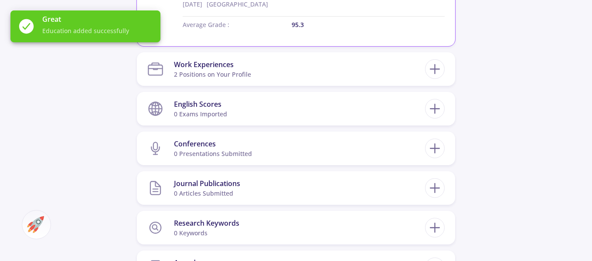
scroll to position [610, 0]
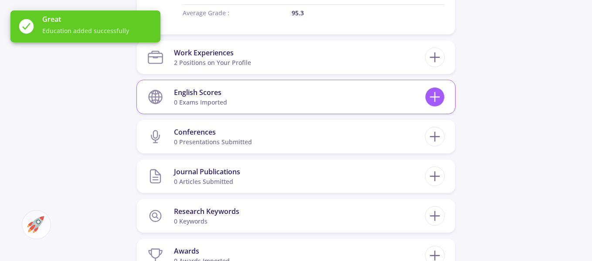
click at [438, 97] on line at bounding box center [434, 97] width 9 height 0
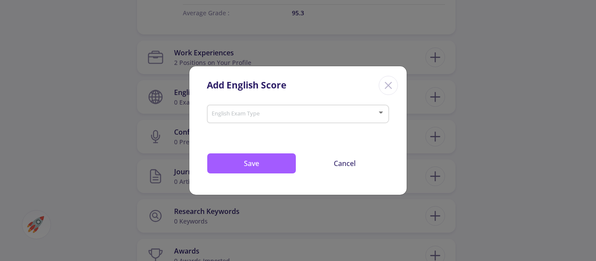
click at [296, 114] on span at bounding box center [295, 114] width 164 height 6
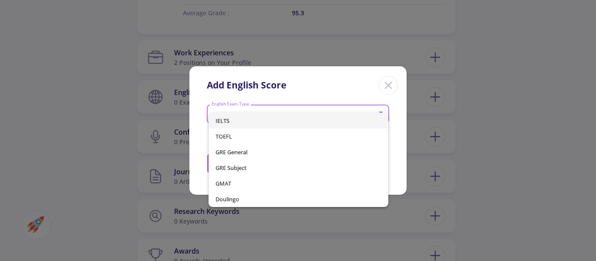
click at [267, 124] on span "IELTS" at bounding box center [298, 121] width 166 height 16
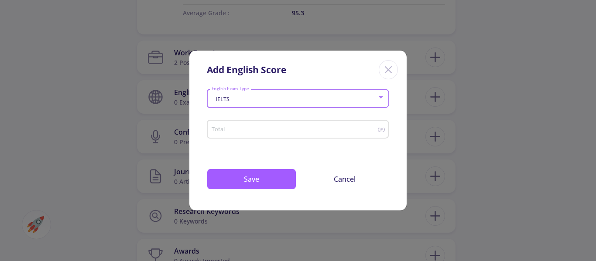
click at [263, 135] on div "Total" at bounding box center [294, 128] width 167 height 22
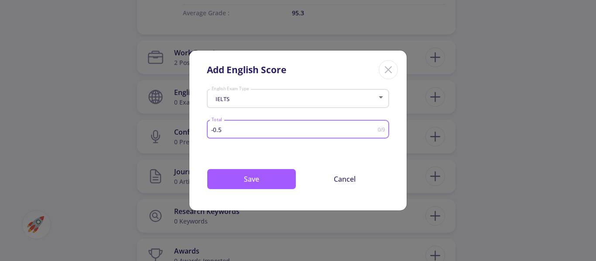
click at [375, 130] on input "-0.5" at bounding box center [294, 129] width 167 height 7
click at [375, 130] on input "-1" at bounding box center [294, 129] width 167 height 7
click at [375, 130] on input "-1.5" at bounding box center [294, 129] width 167 height 7
click at [375, 127] on input "-1" at bounding box center [294, 129] width 167 height 7
click at [375, 127] on input "-0.5" at bounding box center [294, 129] width 167 height 7
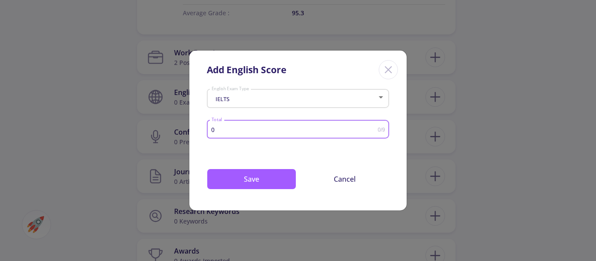
click at [375, 127] on input "0" at bounding box center [294, 129] width 167 height 7
click at [375, 127] on input "0.5" at bounding box center [294, 129] width 167 height 7
click at [375, 127] on input "1" at bounding box center [294, 129] width 167 height 7
click at [375, 127] on input "1.5" at bounding box center [294, 129] width 167 height 7
click at [375, 127] on input "2" at bounding box center [294, 129] width 167 height 7
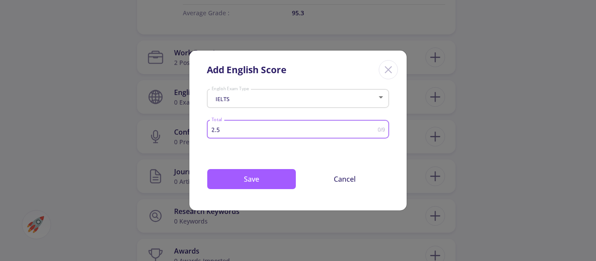
click at [375, 127] on input "2.5" at bounding box center [294, 129] width 167 height 7
click at [375, 127] on input "3" at bounding box center [294, 129] width 167 height 7
click at [375, 127] on input "3.5" at bounding box center [294, 129] width 167 height 7
click at [375, 127] on input "4" at bounding box center [294, 129] width 167 height 7
click at [375, 127] on input "4.5" at bounding box center [294, 129] width 167 height 7
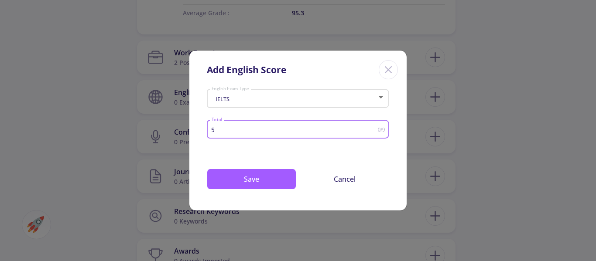
click at [375, 127] on input "5" at bounding box center [294, 129] width 167 height 7
click at [375, 127] on input "5.5" at bounding box center [294, 129] width 167 height 7
click at [375, 127] on input "6" at bounding box center [294, 129] width 167 height 7
click at [375, 127] on input "6.5" at bounding box center [294, 129] width 167 height 7
click at [375, 127] on input "7" at bounding box center [294, 129] width 167 height 7
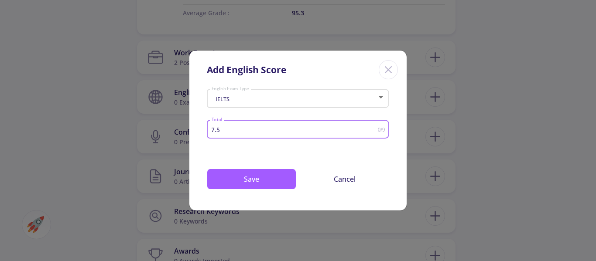
type input "7.5"
click at [375, 127] on input "7.5" at bounding box center [294, 129] width 167 height 7
click at [268, 174] on button "Save" at bounding box center [251, 179] width 89 height 21
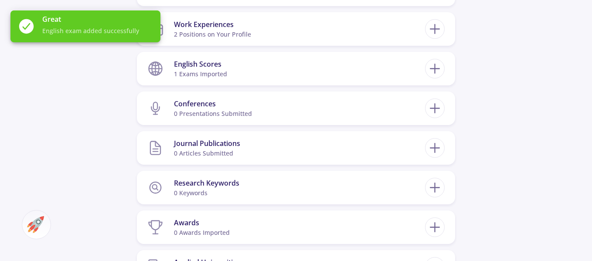
scroll to position [654, 0]
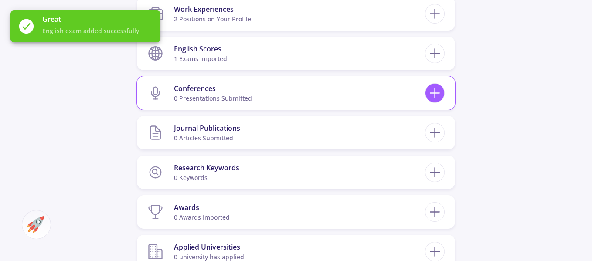
click at [437, 89] on icon at bounding box center [435, 93] width 16 height 16
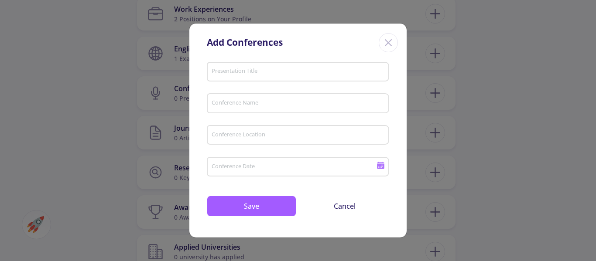
click at [272, 72] on input "Presentation Title" at bounding box center [299, 72] width 176 height 8
drag, startPoint x: 272, startPoint y: 72, endPoint x: 249, endPoint y: 103, distance: 39.3
click at [249, 103] on input "Conference Name" at bounding box center [299, 104] width 176 height 8
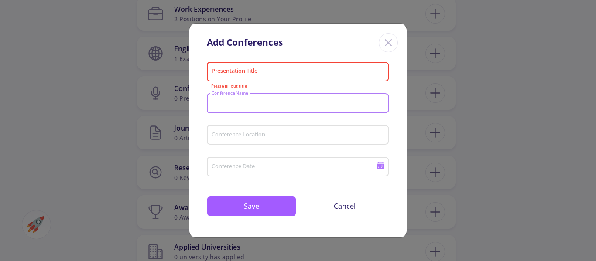
paste input "3rd International Congress on"
type input "3rd International Congress on"
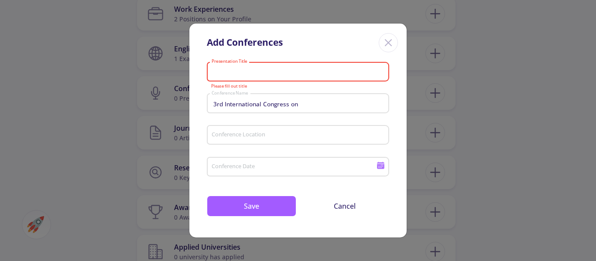
click at [296, 74] on input "Presentation Title" at bounding box center [299, 72] width 176 height 8
paste input "Gene Tagging and Targeting: Applications"
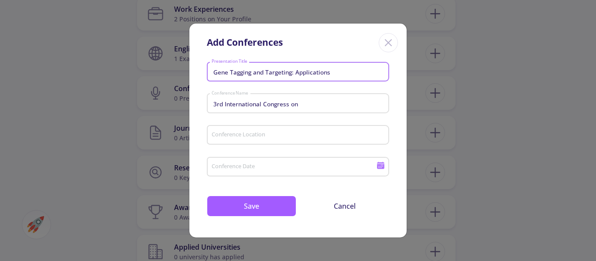
type input "Gene Tagging and Targeting: Applications"
click at [279, 134] on input "Conference Location" at bounding box center [299, 136] width 176 height 8
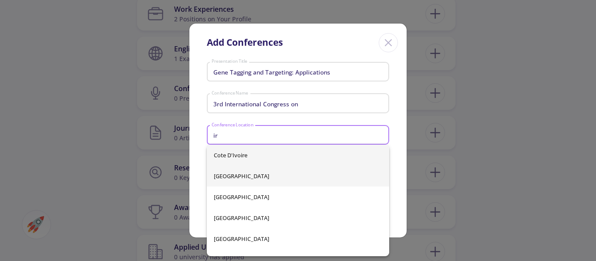
click at [245, 172] on span "[GEOGRAPHIC_DATA]" at bounding box center [298, 176] width 168 height 21
type input "[GEOGRAPHIC_DATA]"
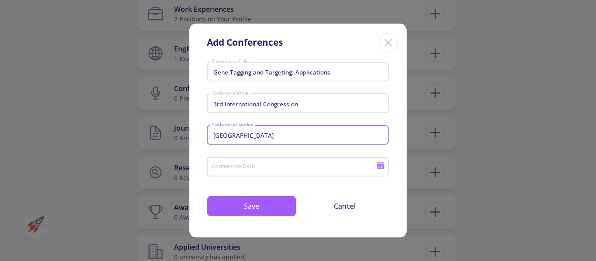
click at [377, 162] on icon at bounding box center [380, 165] width 8 height 8
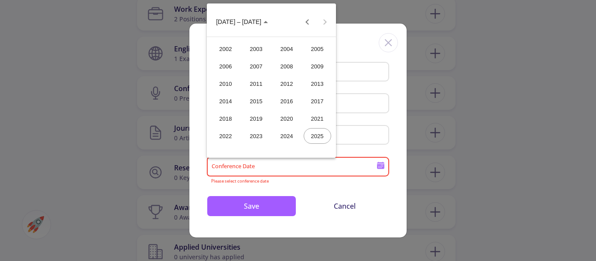
click at [227, 116] on div "2018" at bounding box center [225, 119] width 27 height 16
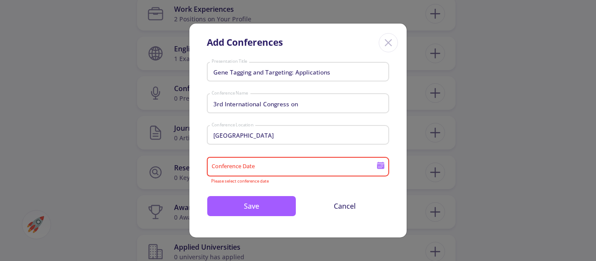
type input "2018"
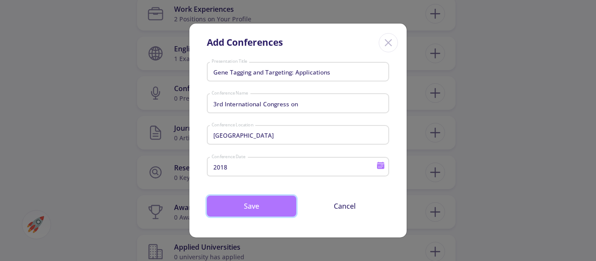
click at [263, 207] on button "Save" at bounding box center [251, 206] width 89 height 21
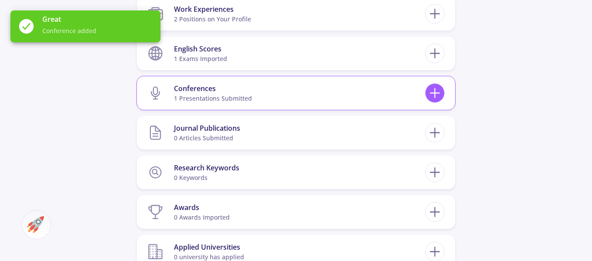
click at [435, 88] on icon at bounding box center [435, 93] width 16 height 16
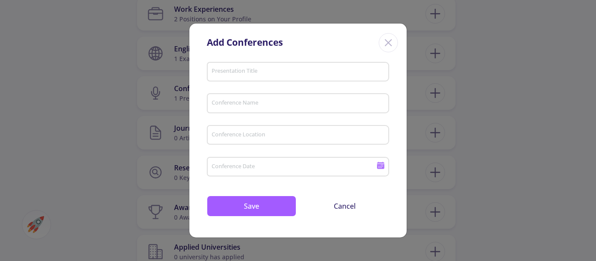
click at [264, 69] on input "Presentation Title" at bounding box center [299, 72] width 176 height 8
click at [245, 105] on input "Conference Name" at bounding box center [299, 104] width 176 height 8
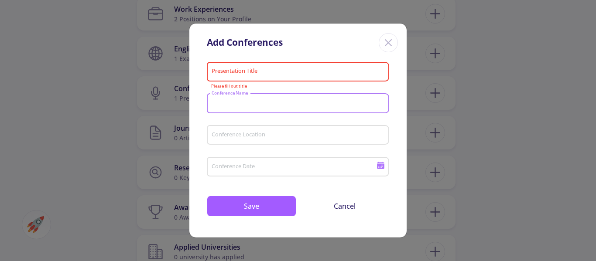
paste input "8th Iranian Joint Cardiovascul"
type input "8th Iranian Joint Cardiovascul"
click at [258, 70] on input "Presentation Title" at bounding box center [299, 72] width 176 height 8
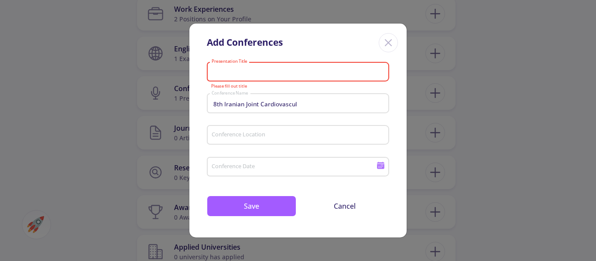
paste input "miR-15 as a biomarker in epicardial adipose tissue."
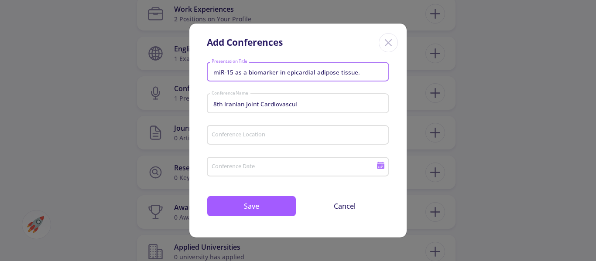
type input "miR-15 as a biomarker in epicardial adipose tissue."
click at [274, 133] on input "Conference Location" at bounding box center [299, 136] width 176 height 8
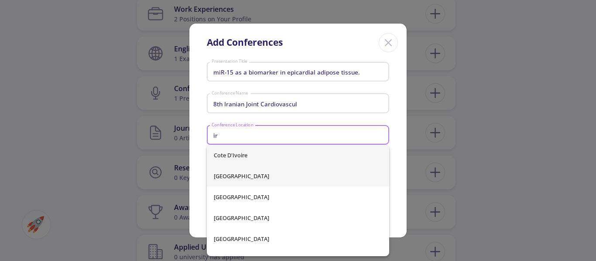
click at [230, 177] on span "[GEOGRAPHIC_DATA]" at bounding box center [298, 176] width 168 height 21
type input "[GEOGRAPHIC_DATA]"
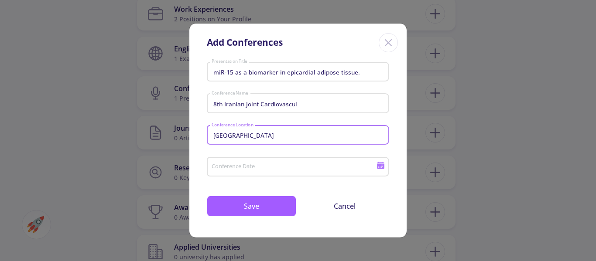
click at [385, 165] on div "Conference Date" at bounding box center [298, 165] width 182 height 23
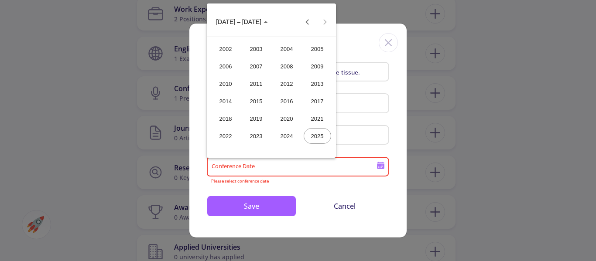
click at [228, 139] on div "2022" at bounding box center [225, 136] width 27 height 16
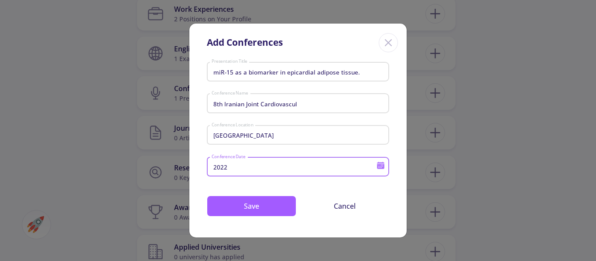
click at [382, 165] on icon at bounding box center [380, 165] width 8 height 8
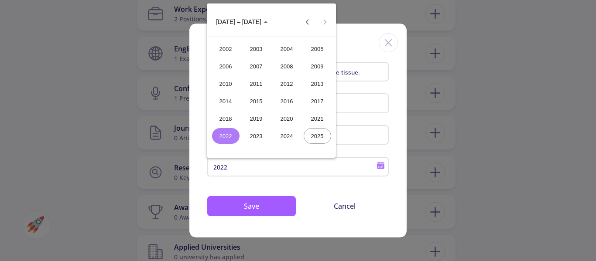
click at [293, 119] on div "2020" at bounding box center [286, 119] width 27 height 16
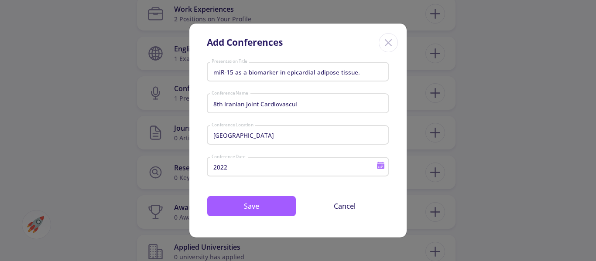
type input "2020"
click at [264, 207] on button "Save" at bounding box center [251, 206] width 89 height 21
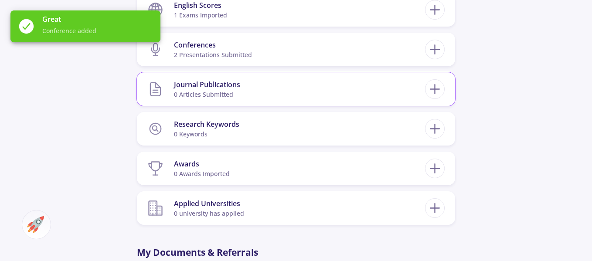
scroll to position [741, 0]
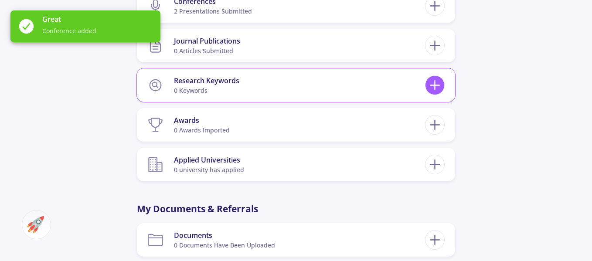
click at [433, 85] on icon at bounding box center [435, 85] width 16 height 16
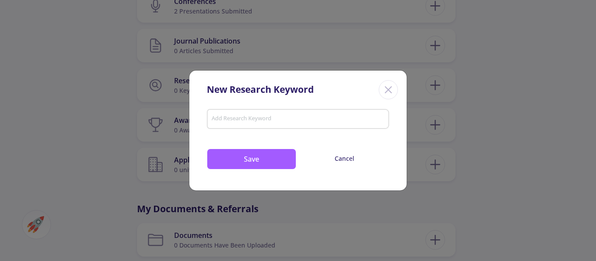
click at [262, 118] on input "Add Research Keyword" at bounding box center [298, 120] width 174 height 8
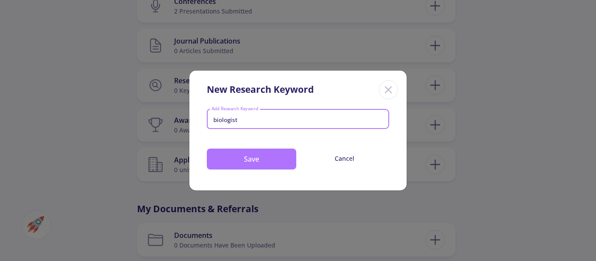
type input "biologist"
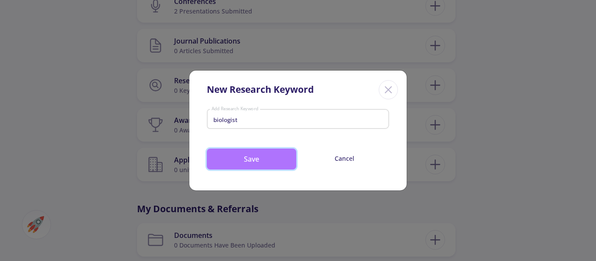
click at [256, 152] on button "Save" at bounding box center [251, 159] width 89 height 21
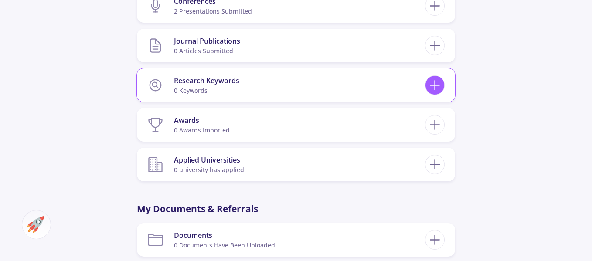
click at [437, 87] on icon at bounding box center [435, 85] width 16 height 16
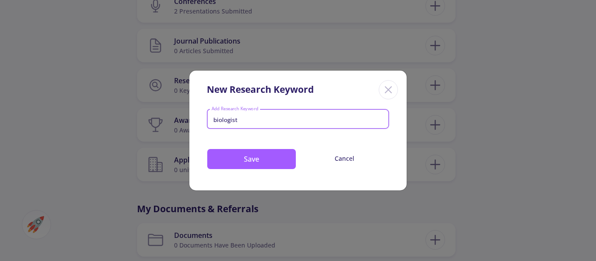
click at [266, 122] on input "biologist" at bounding box center [298, 120] width 174 height 8
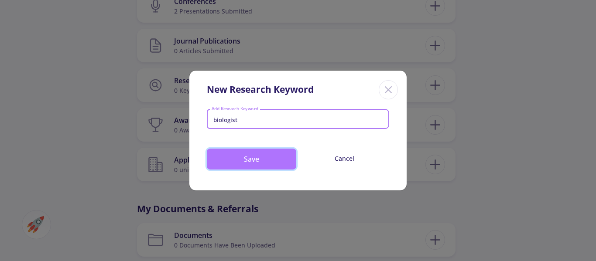
click at [249, 156] on button "Save" at bounding box center [251, 159] width 89 height 21
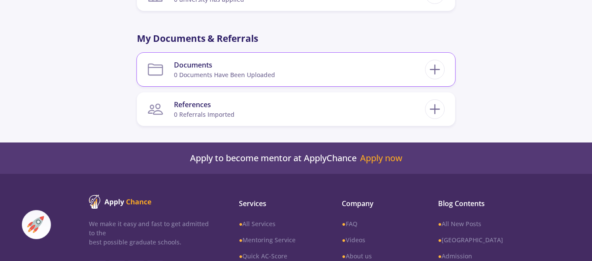
scroll to position [872, 0]
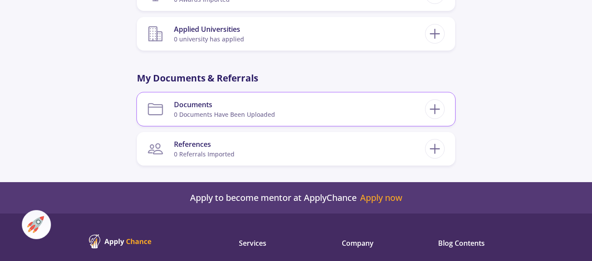
click at [237, 106] on div "Documents" at bounding box center [224, 104] width 101 height 10
click at [439, 110] on icon at bounding box center [435, 109] width 16 height 16
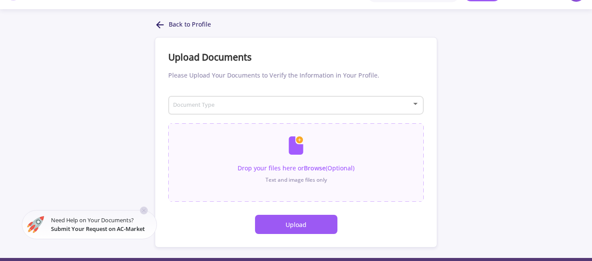
scroll to position [44, 0]
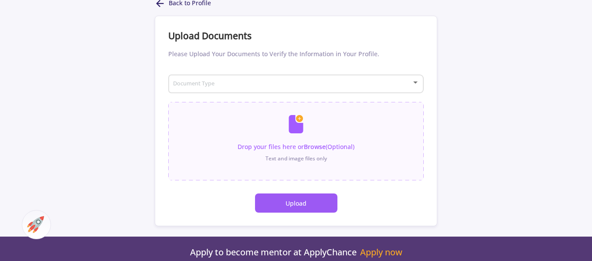
click at [296, 82] on span at bounding box center [293, 84] width 237 height 6
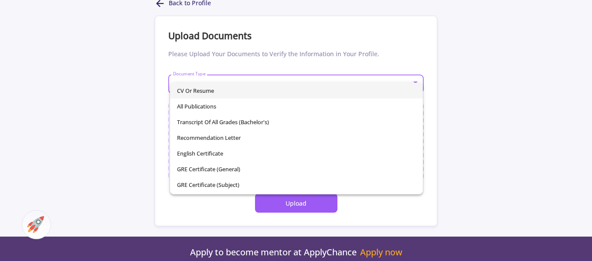
click at [208, 89] on span "CV or Resume" at bounding box center [296, 91] width 239 height 16
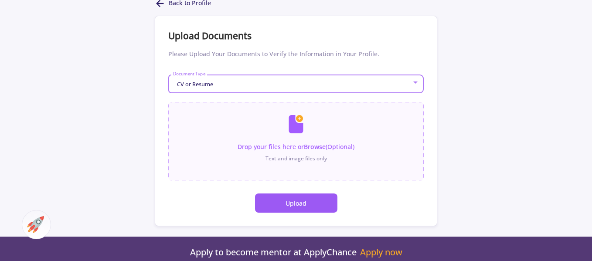
click at [301, 199] on button "Upload" at bounding box center [296, 203] width 82 height 19
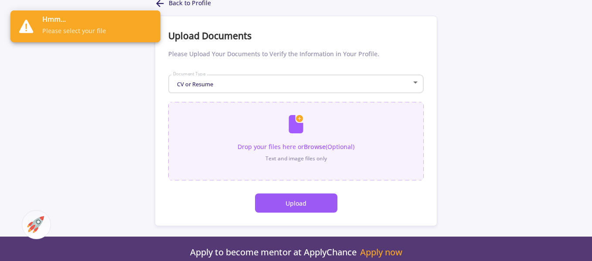
click at [299, 130] on input "file" at bounding box center [295, 137] width 255 height 70
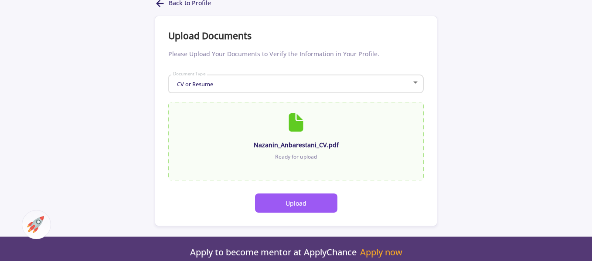
click at [307, 198] on button "Upload" at bounding box center [296, 203] width 82 height 19
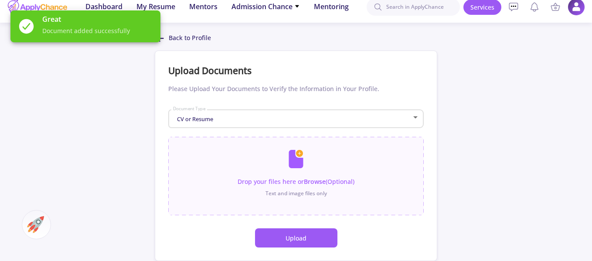
scroll to position [0, 0]
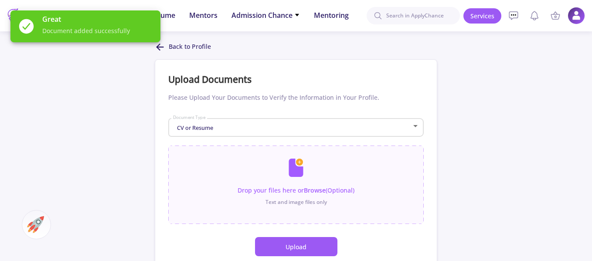
click at [187, 48] on p "Back to Profile" at bounding box center [190, 47] width 42 height 10
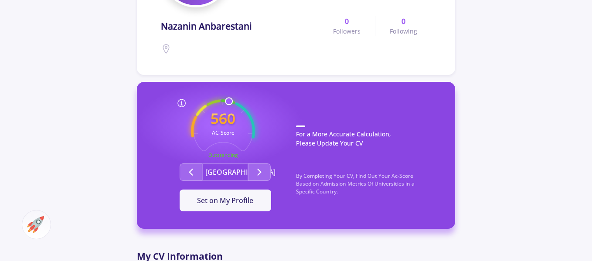
scroll to position [174, 0]
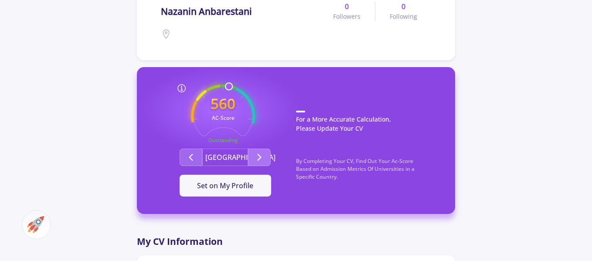
click at [262, 159] on icon "Second group" at bounding box center [259, 157] width 10 height 10
click at [235, 185] on span "Set on My Profile" at bounding box center [225, 186] width 56 height 10
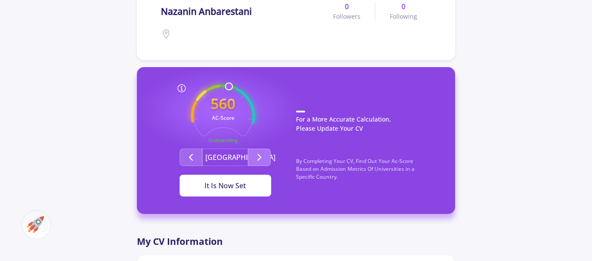
click at [261, 162] on icon "Second group" at bounding box center [259, 157] width 10 height 10
click at [196, 153] on icon "Second group" at bounding box center [191, 157] width 10 height 10
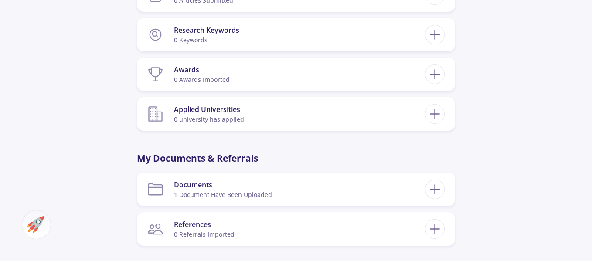
scroll to position [741, 0]
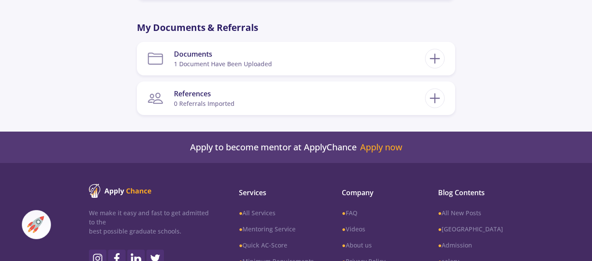
click at [40, 222] on img at bounding box center [35, 224] width 17 height 17
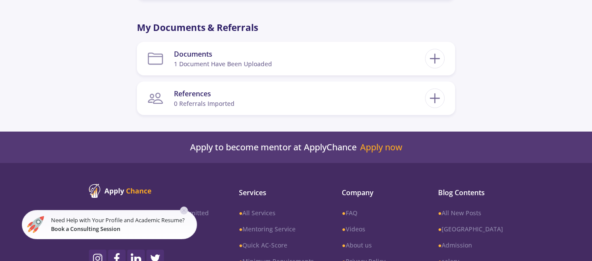
click at [40, 222] on img at bounding box center [35, 224] width 17 height 17
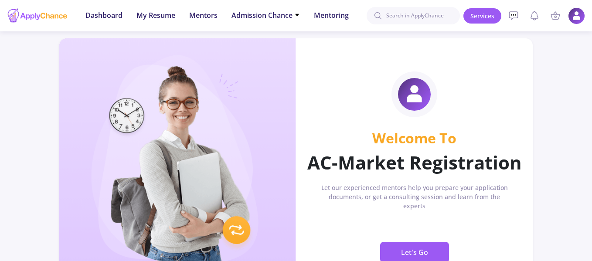
click at [576, 14] on img at bounding box center [576, 15] width 17 height 17
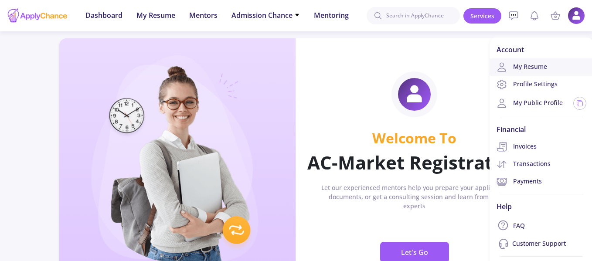
click at [532, 65] on link "My Resume" at bounding box center [542, 66] width 104 height 17
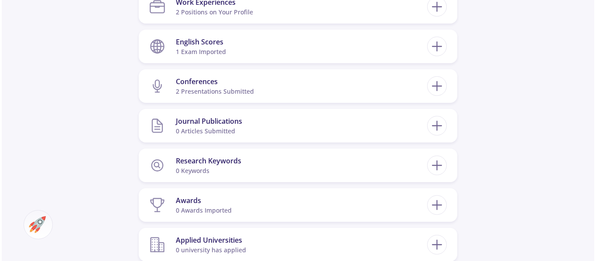
scroll to position [523, 0]
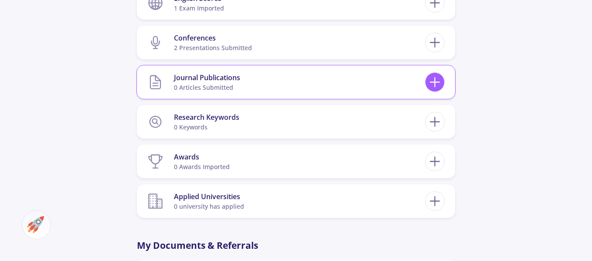
click at [430, 81] on icon at bounding box center [435, 82] width 16 height 16
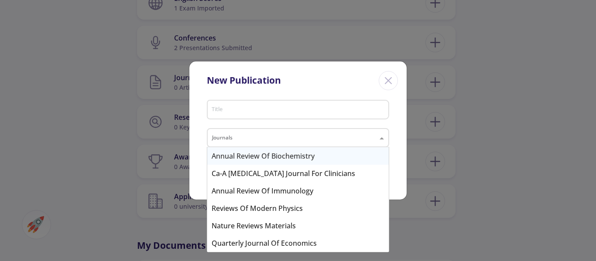
click at [361, 138] on input "text" at bounding box center [289, 139] width 154 height 10
click at [341, 106] on div "Title" at bounding box center [298, 108] width 174 height 23
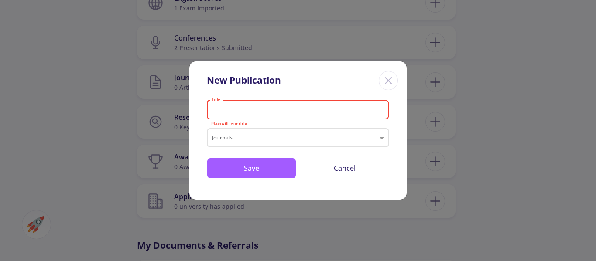
paste input "M. MicroRNAs from epicardial adipose tissue as biomarkers of coronary artery di…"
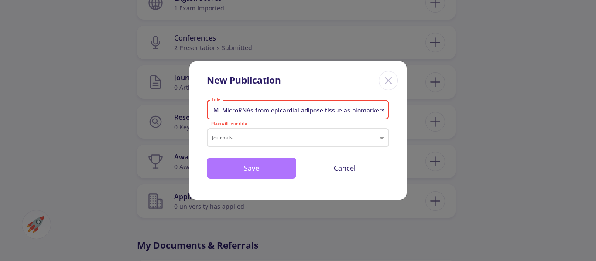
scroll to position [0, 70]
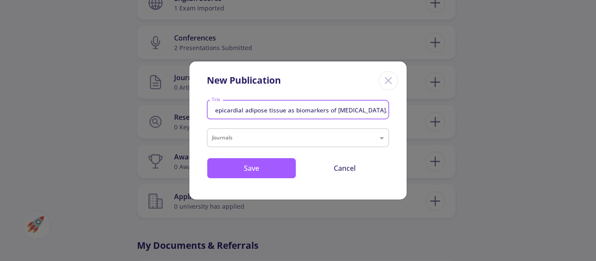
type input "M. MicroRNAs from epicardial adipose tissue as biomarkers of coronary artery di…"
click at [290, 137] on input "text" at bounding box center [289, 139] width 154 height 10
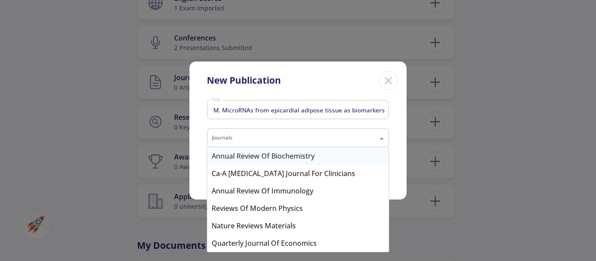
click at [238, 136] on input "text" at bounding box center [289, 139] width 154 height 10
paste input "BMC Cardiovascular Disorders"
type input "BMC Cardiovascular Disorders"
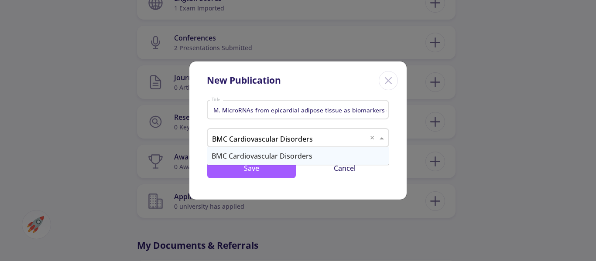
click at [286, 151] on div "BMC Cardiovascular Disorders" at bounding box center [297, 155] width 181 height 17
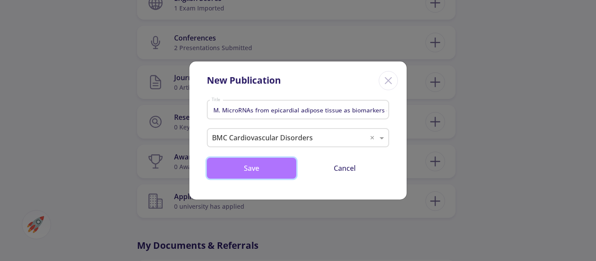
click at [257, 173] on button "Save" at bounding box center [251, 168] width 89 height 21
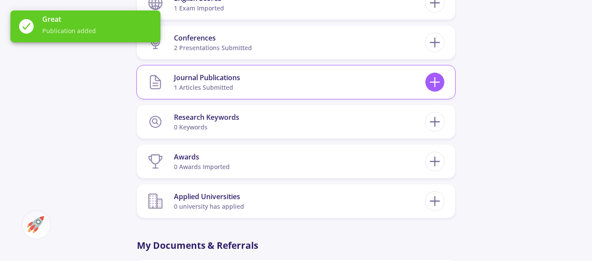
click at [430, 85] on icon at bounding box center [435, 82] width 16 height 16
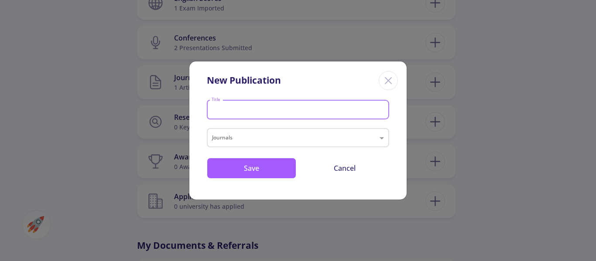
paste input "Distinct Viral RNA Signatures Characterize Tumor and Extracellular Compartments…"
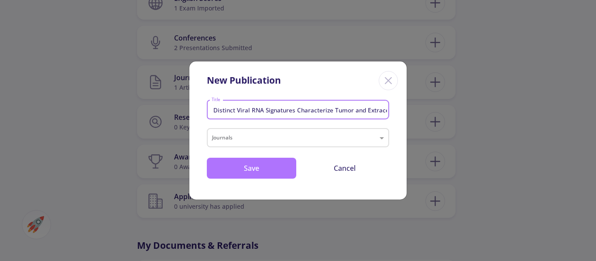
scroll to position [0, 104]
type input "Distinct Viral RNA Signatures Characterize Tumor and Extracellular Compartments…"
click at [287, 140] on input "text" at bounding box center [289, 139] width 154 height 10
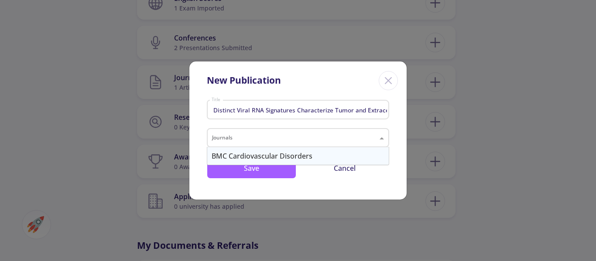
paste input "Tumour Virus Research"
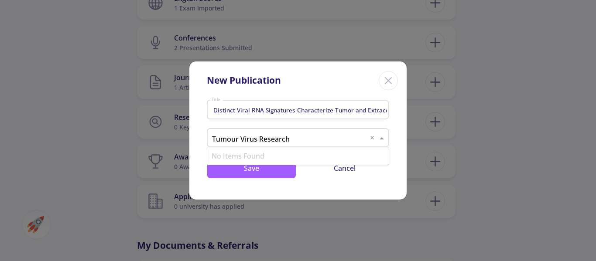
click at [312, 136] on input "Tumour Virus Research" at bounding box center [289, 139] width 154 height 10
click at [237, 138] on input "Tumour Virus Research" at bounding box center [289, 139] width 154 height 10
click at [236, 140] on input "Tumour Virus Research" at bounding box center [289, 139] width 154 height 10
click at [231, 139] on input "Tumour Virus Research" at bounding box center [289, 139] width 154 height 10
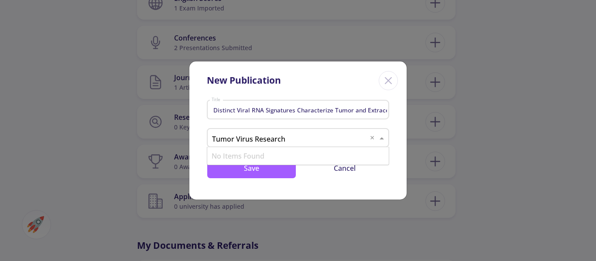
click at [282, 137] on input "Tumor Virus Research" at bounding box center [289, 139] width 154 height 10
click at [292, 137] on input "Tumor Virus Research" at bounding box center [289, 139] width 154 height 10
click at [292, 136] on input "Tumor Virus" at bounding box center [289, 139] width 154 height 10
type input "Tumor Virus"
click at [266, 138] on input "Tumor Virus" at bounding box center [289, 139] width 154 height 10
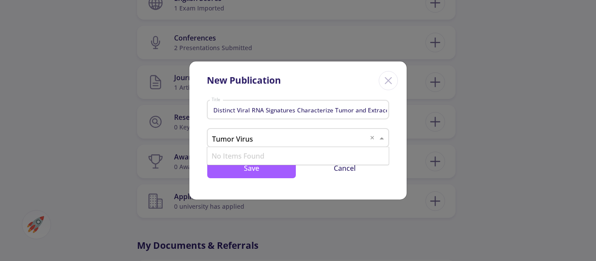
click at [266, 138] on input "Tumor Virus" at bounding box center [289, 139] width 154 height 10
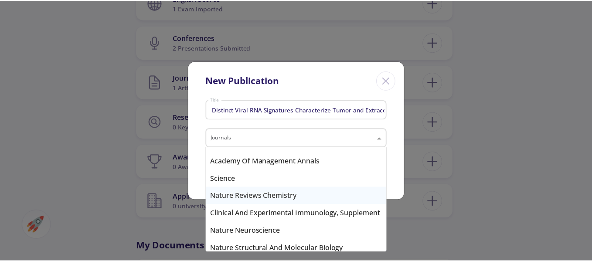
scroll to position [637, 0]
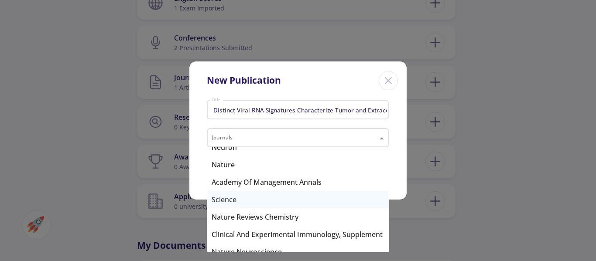
click at [293, 196] on div "Science" at bounding box center [297, 199] width 181 height 17
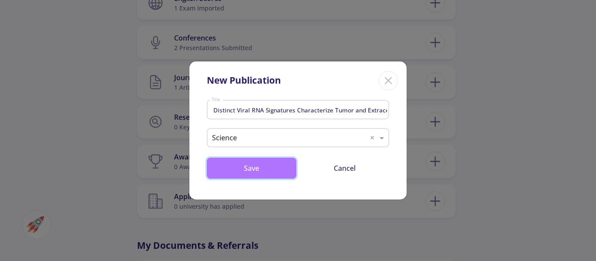
click at [264, 171] on button "Save" at bounding box center [251, 168] width 89 height 21
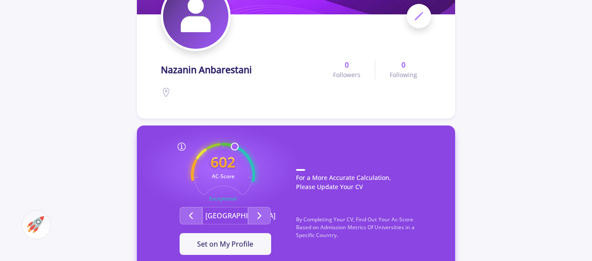
scroll to position [131, 0]
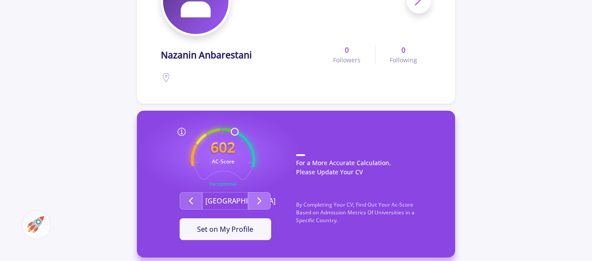
click at [258, 205] on icon "Second group" at bounding box center [259, 201] width 10 height 10
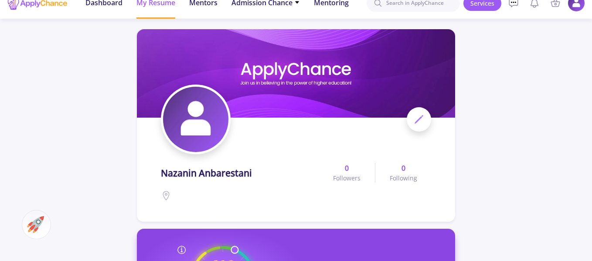
scroll to position [0, 0]
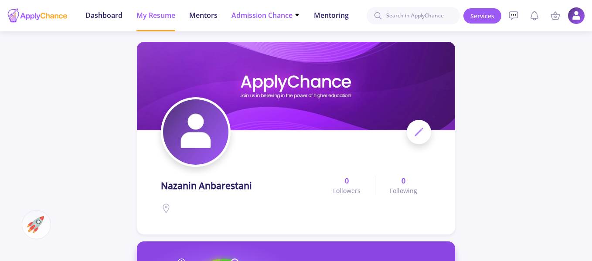
click at [284, 15] on span "Admission Chance" at bounding box center [266, 15] width 68 height 10
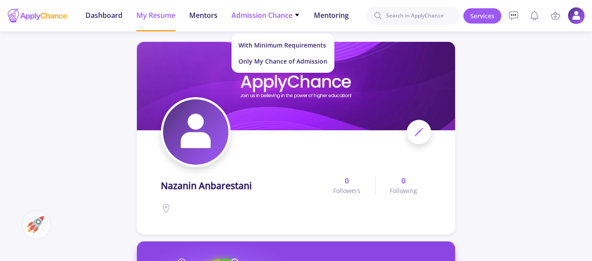
click at [284, 15] on span "Admission Chance" at bounding box center [266, 15] width 68 height 10
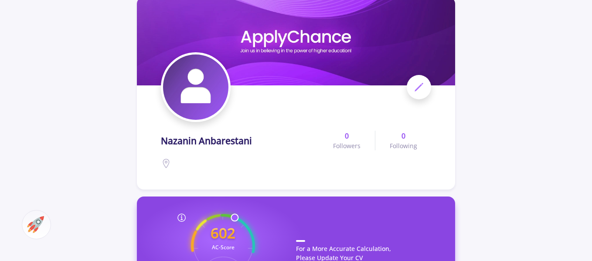
scroll to position [87, 0]
